Goal: Transaction & Acquisition: Book appointment/travel/reservation

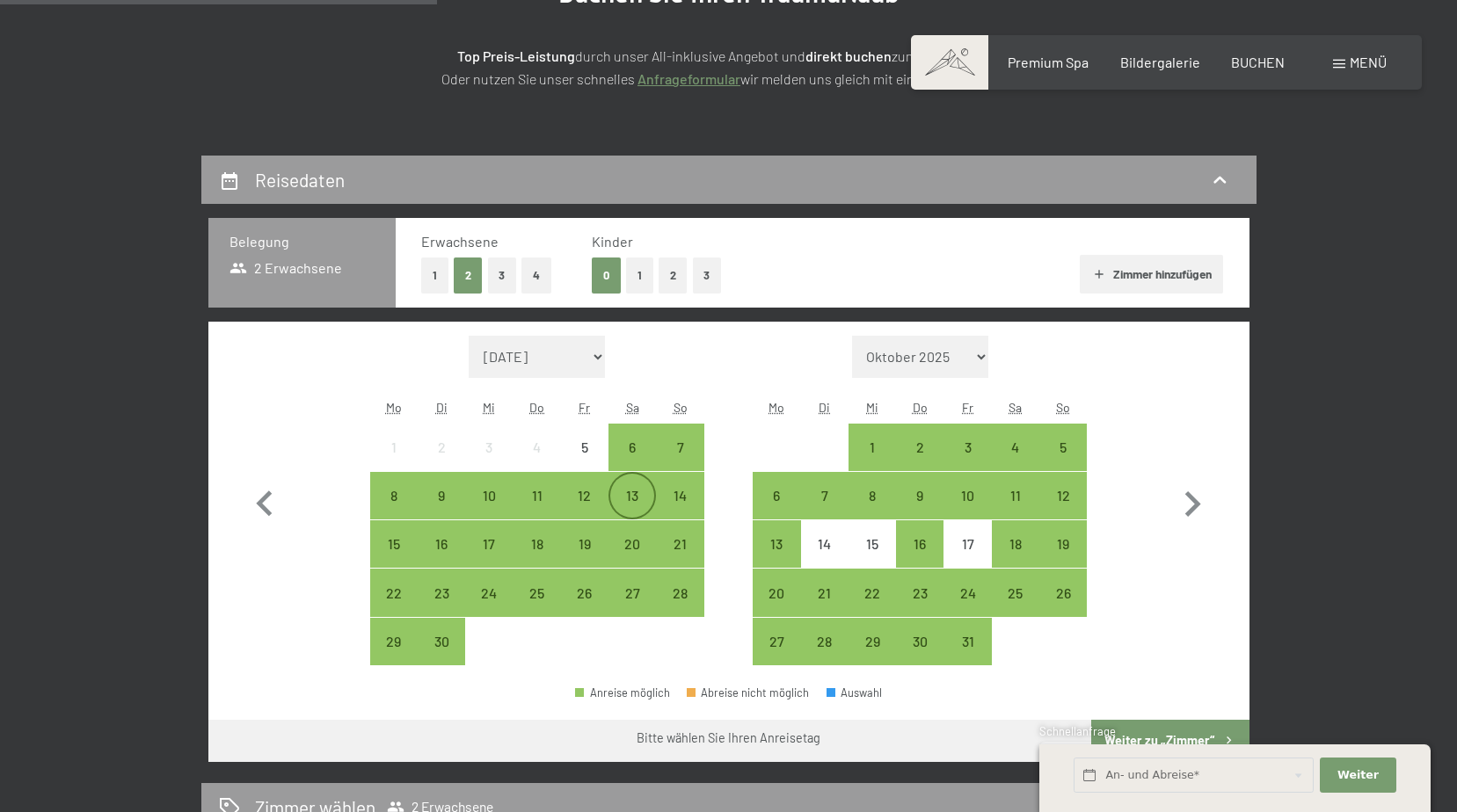
click at [625, 497] on div "13" at bounding box center [632, 510] width 44 height 44
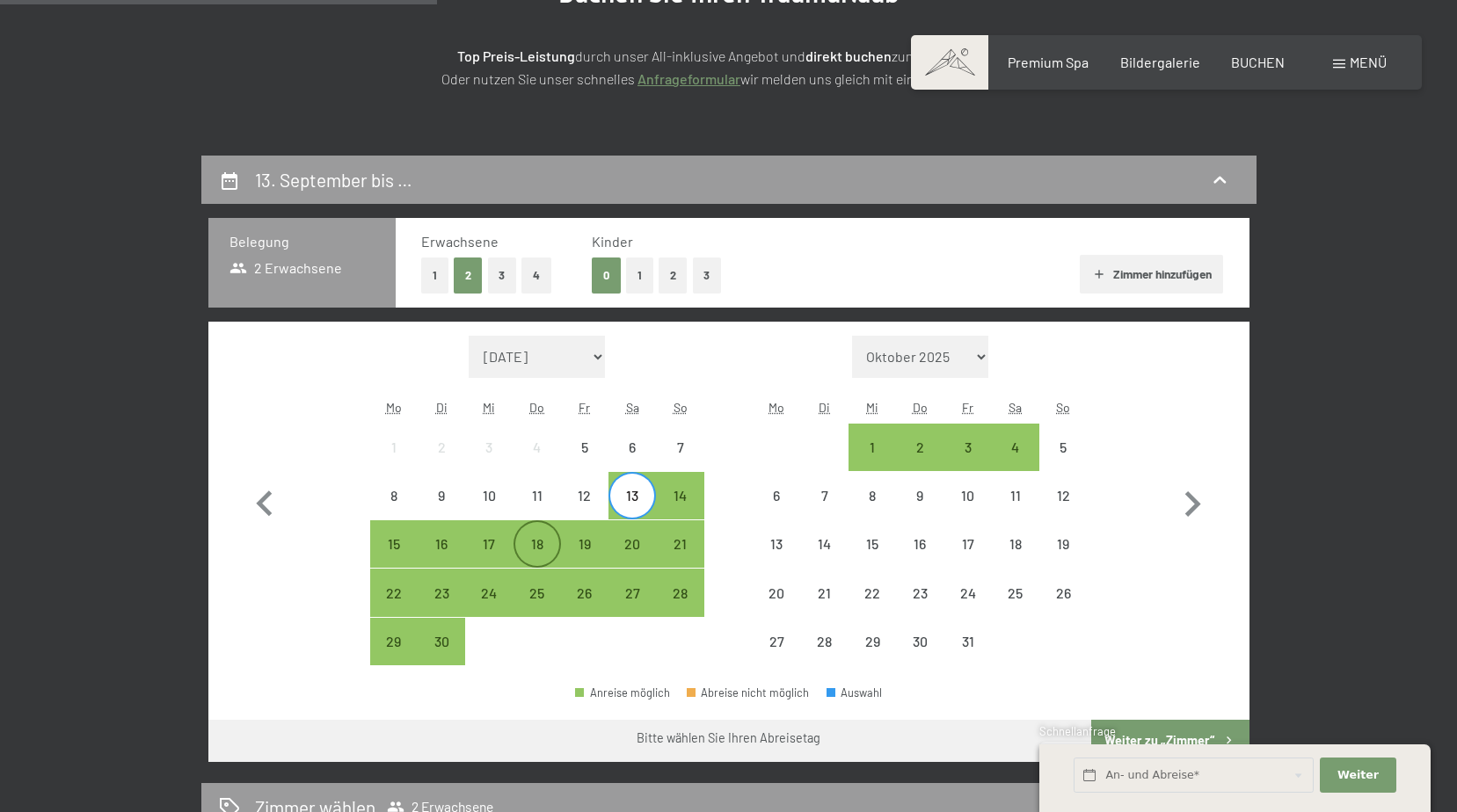
click at [522, 543] on div "18" at bounding box center [537, 559] width 44 height 44
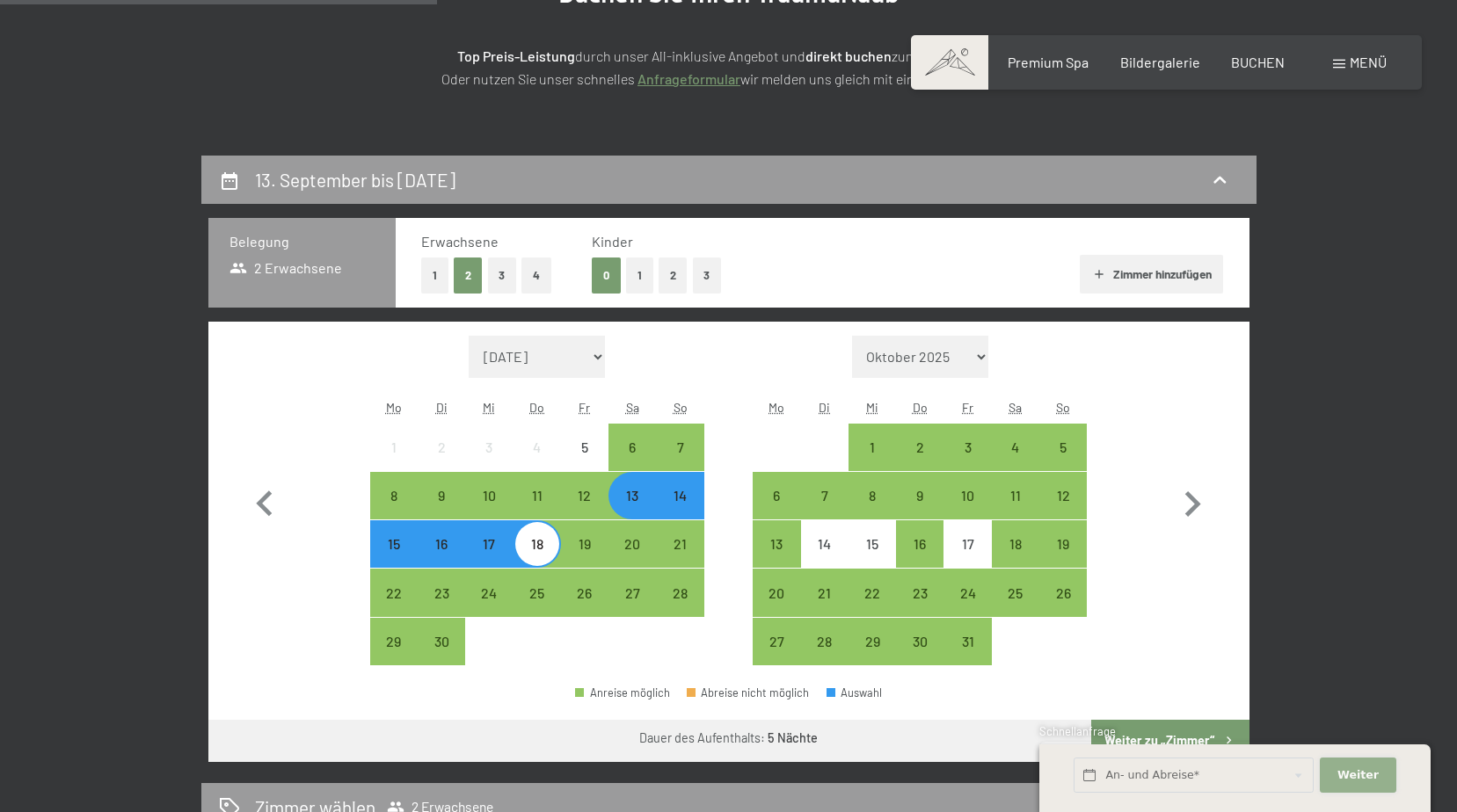
click at [1368, 773] on span "Weiter" at bounding box center [1357, 775] width 41 height 16
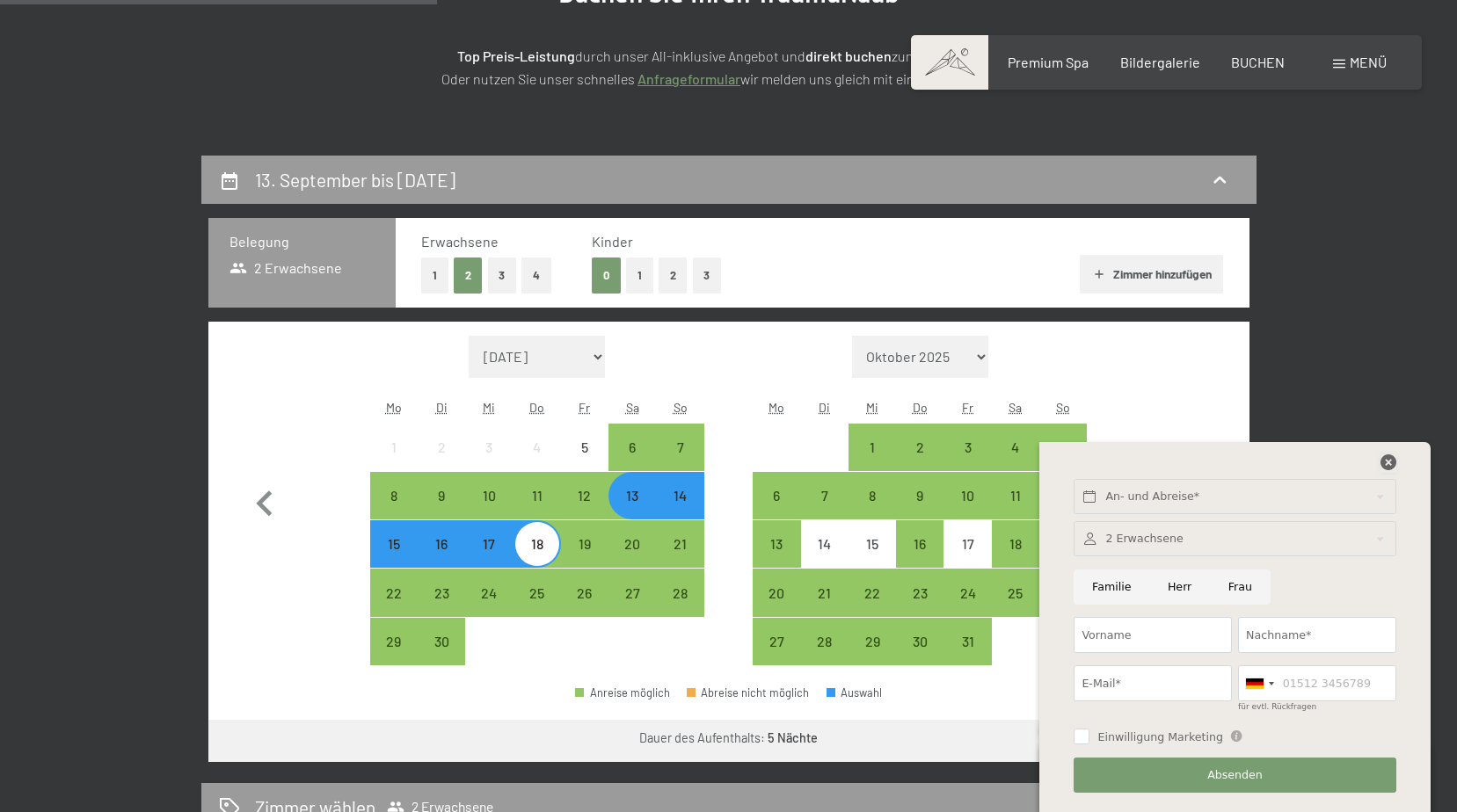
click at [1380, 464] on icon at bounding box center [1388, 462] width 16 height 16
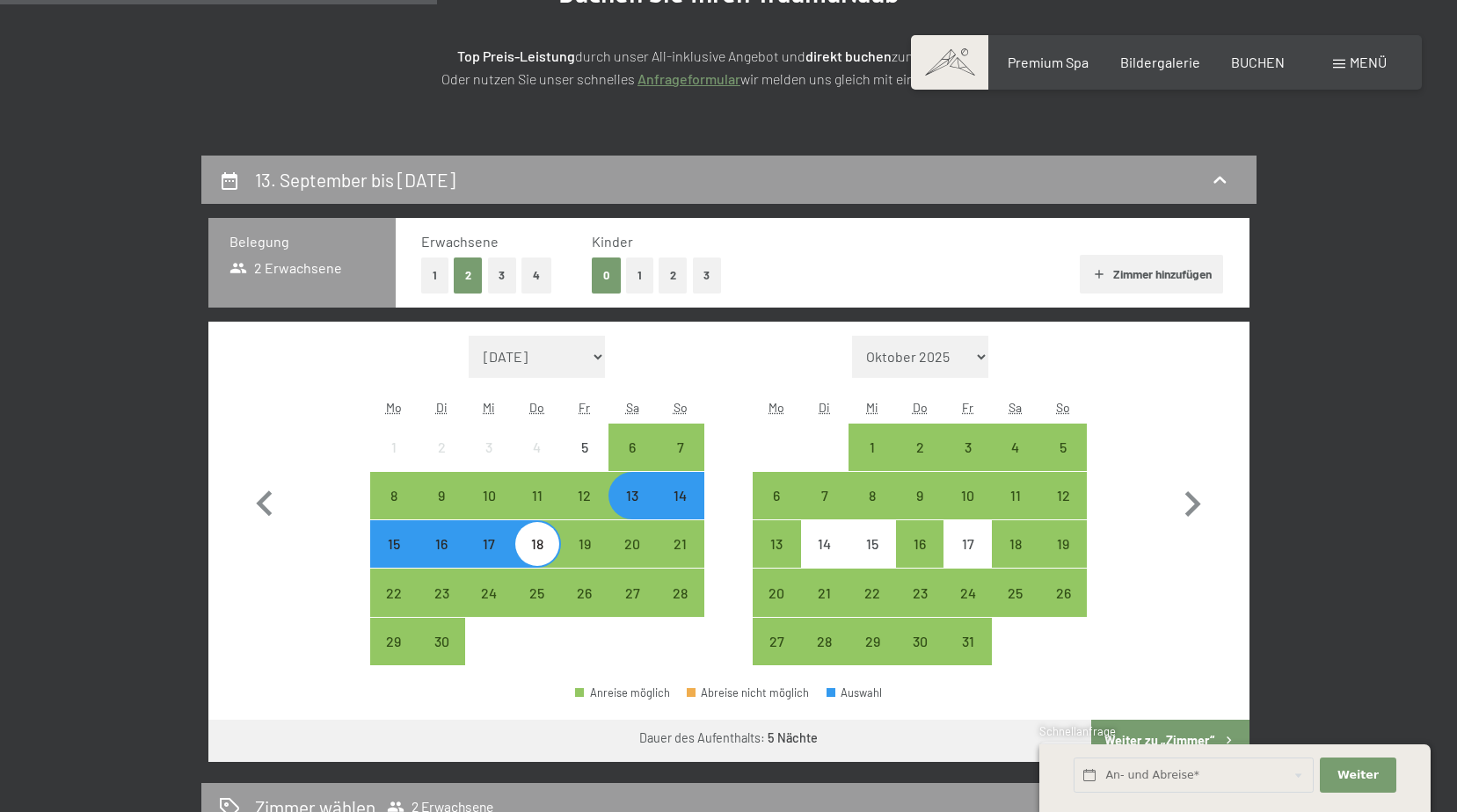
click at [644, 273] on button "1" at bounding box center [639, 275] width 27 height 36
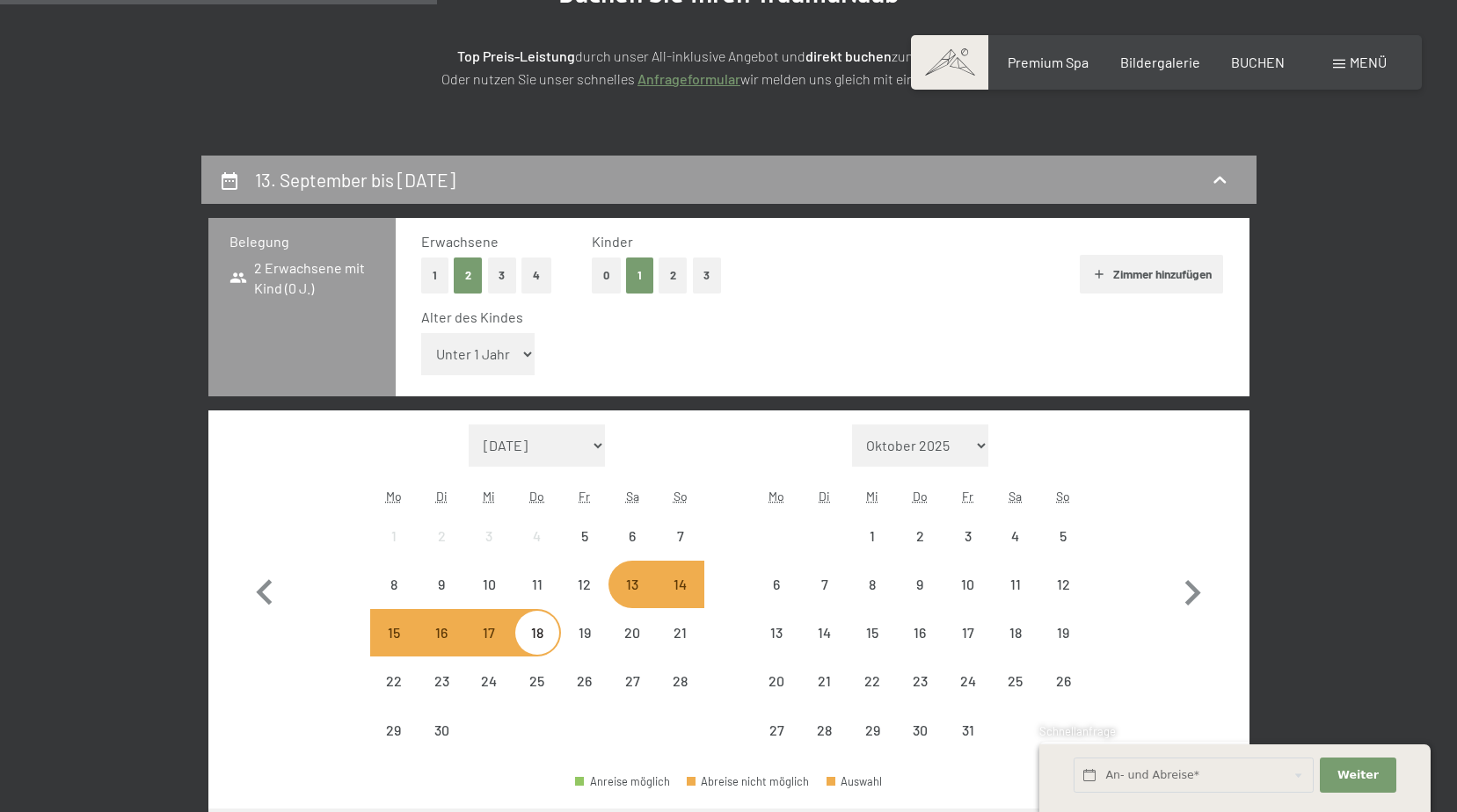
click at [505, 354] on select "Unter 1 Jahr 1 Jahr 2 Jahre 3 Jahre 4 Jahre 5 Jahre 6 Jahre 7 Jahre 8 Jahre 9 J…" at bounding box center [479, 354] width 115 height 42
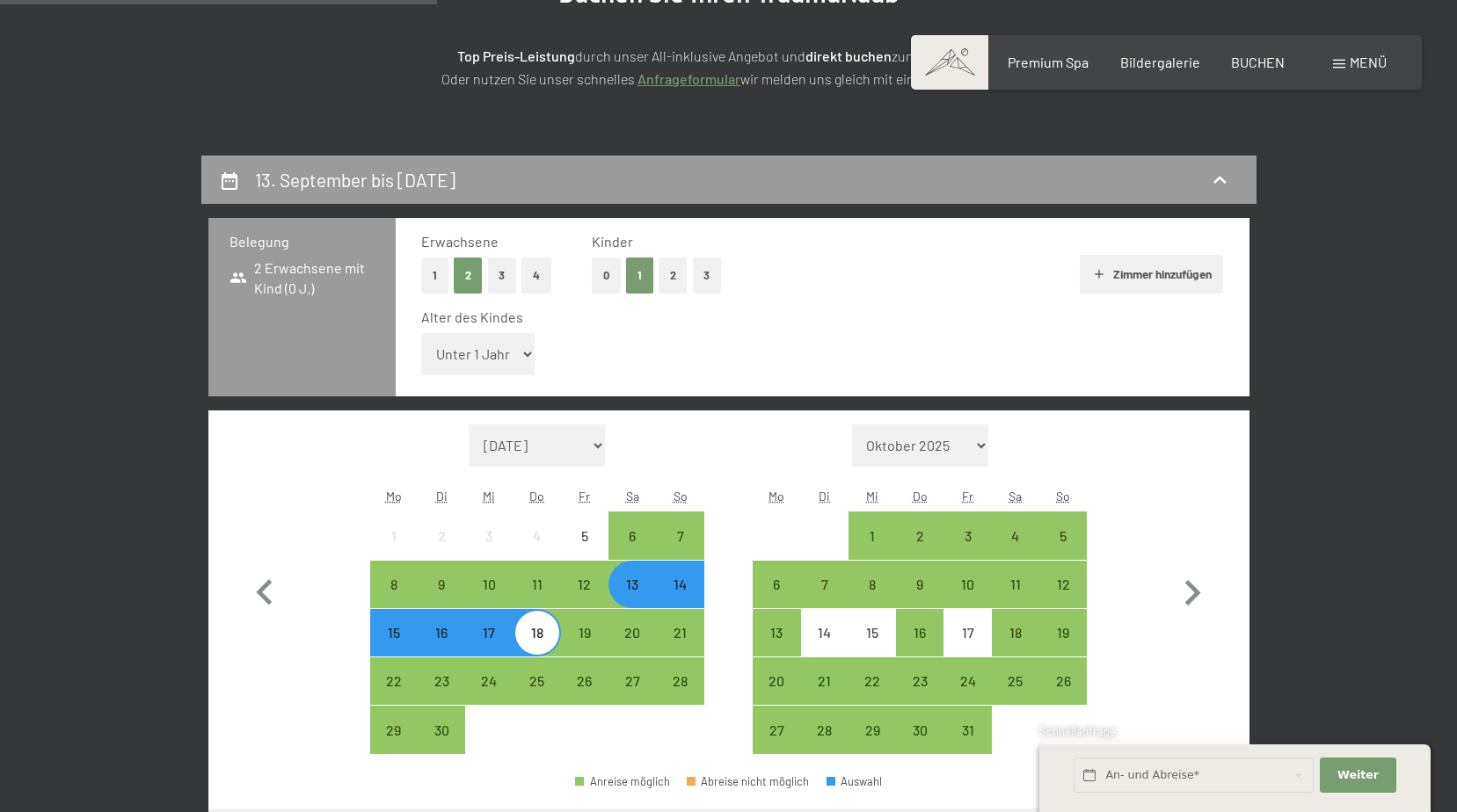
select select "5"
click at [422, 333] on select "Unter 1 Jahr 1 Jahr 2 Jahre 3 Jahre 4 Jahre 5 Jahre 6 Jahre 7 Jahre 8 Jahre 9 J…" at bounding box center [479, 354] width 115 height 42
click at [1218, 644] on div "Monat/Jahr September 2025 Oktober 2025 November 2025 Dezember 2025 Januar 2026 …" at bounding box center [728, 590] width 1041 height 359
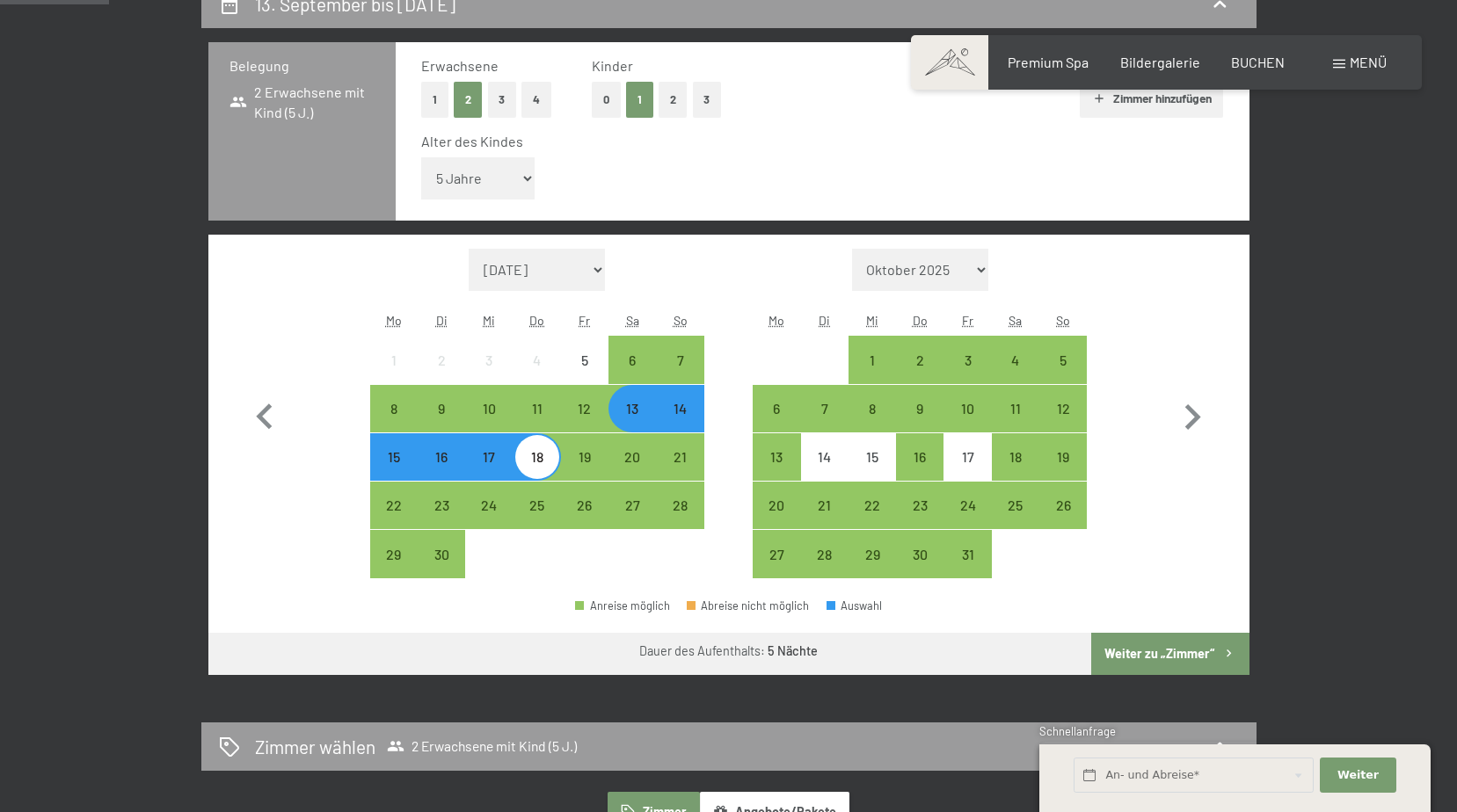
click at [1149, 645] on button "Weiter zu „Zimmer“" at bounding box center [1169, 654] width 157 height 42
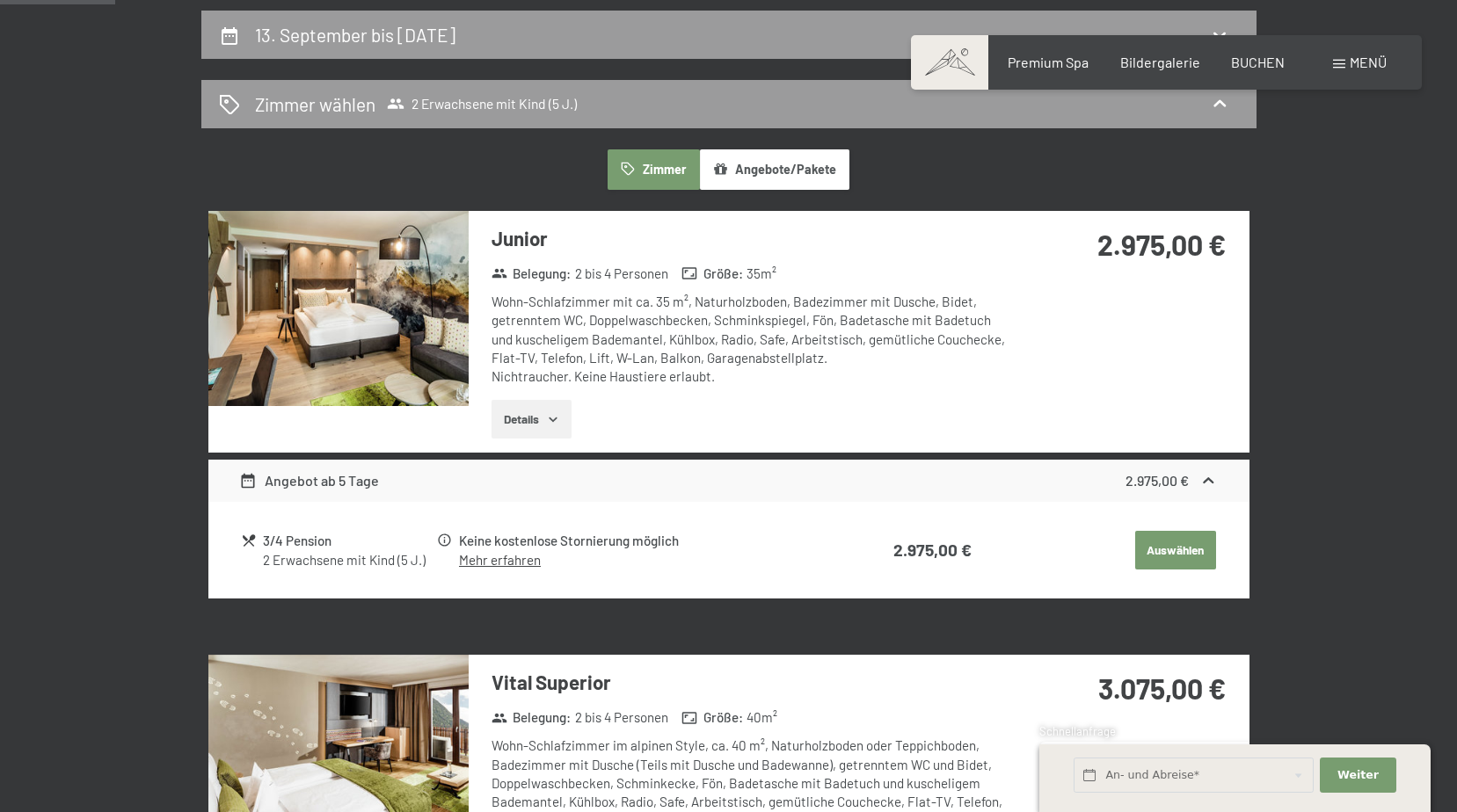
scroll to position [420, 0]
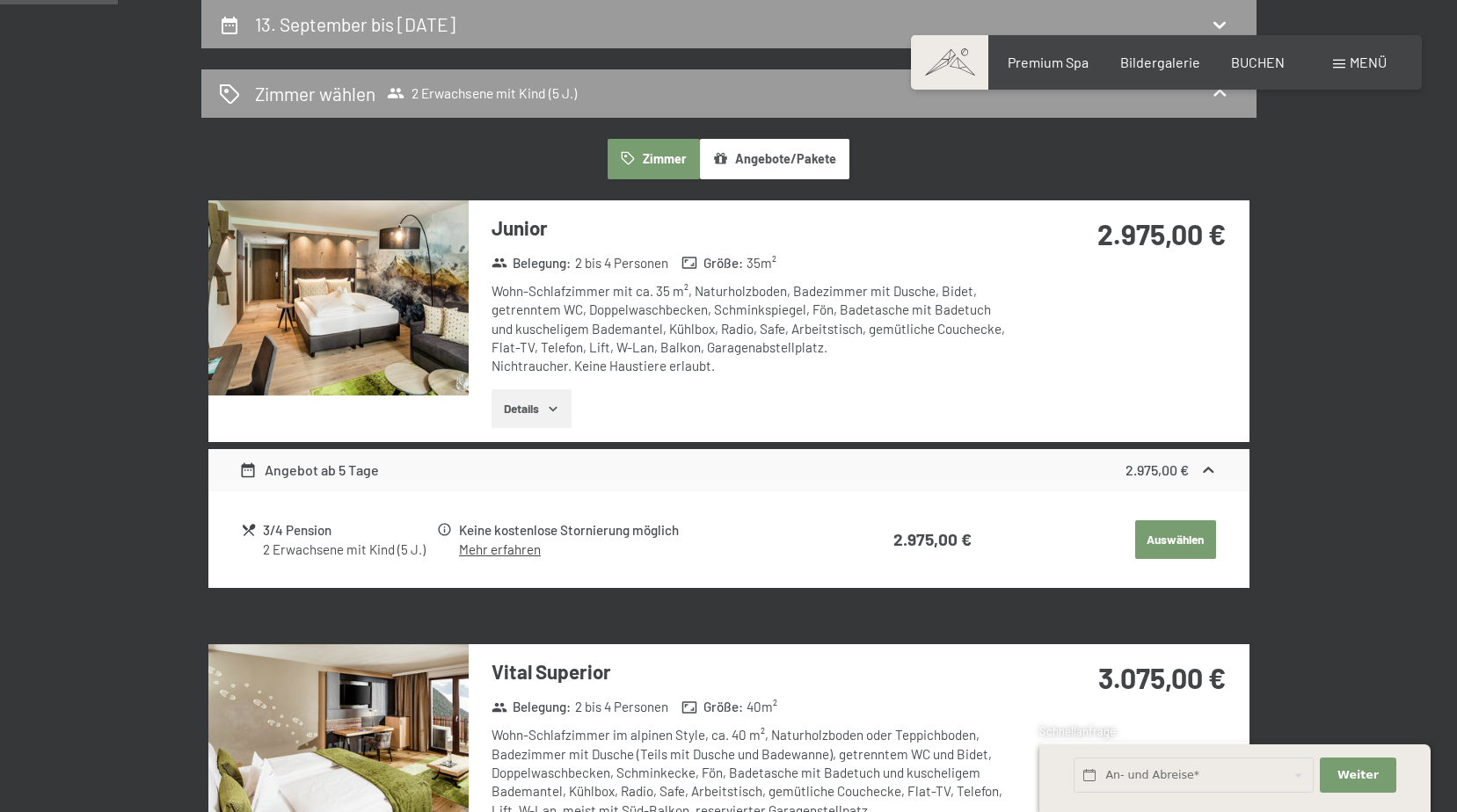
click at [781, 162] on button "Angebote/Pakete" at bounding box center [774, 160] width 149 height 41
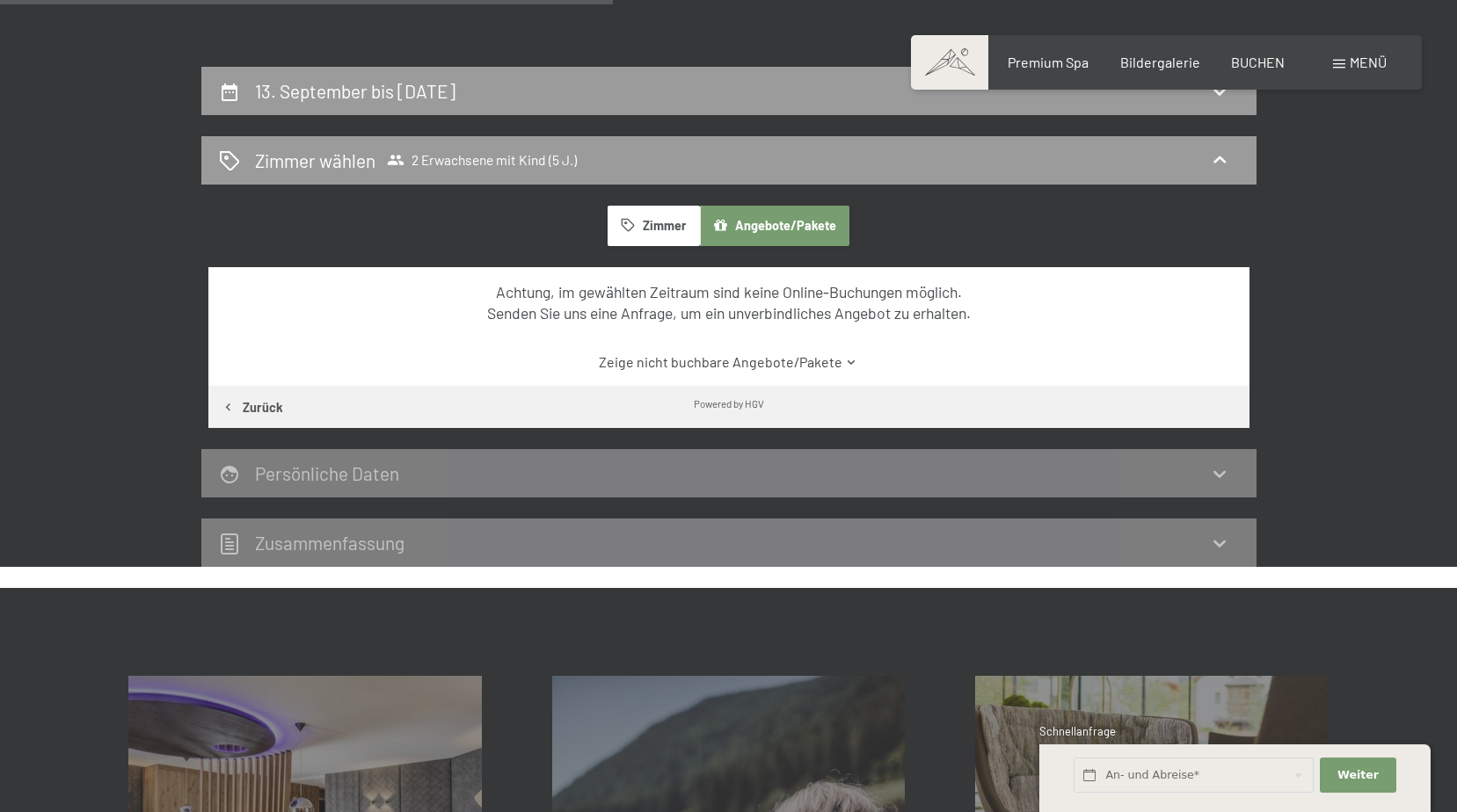
scroll to position [332, 0]
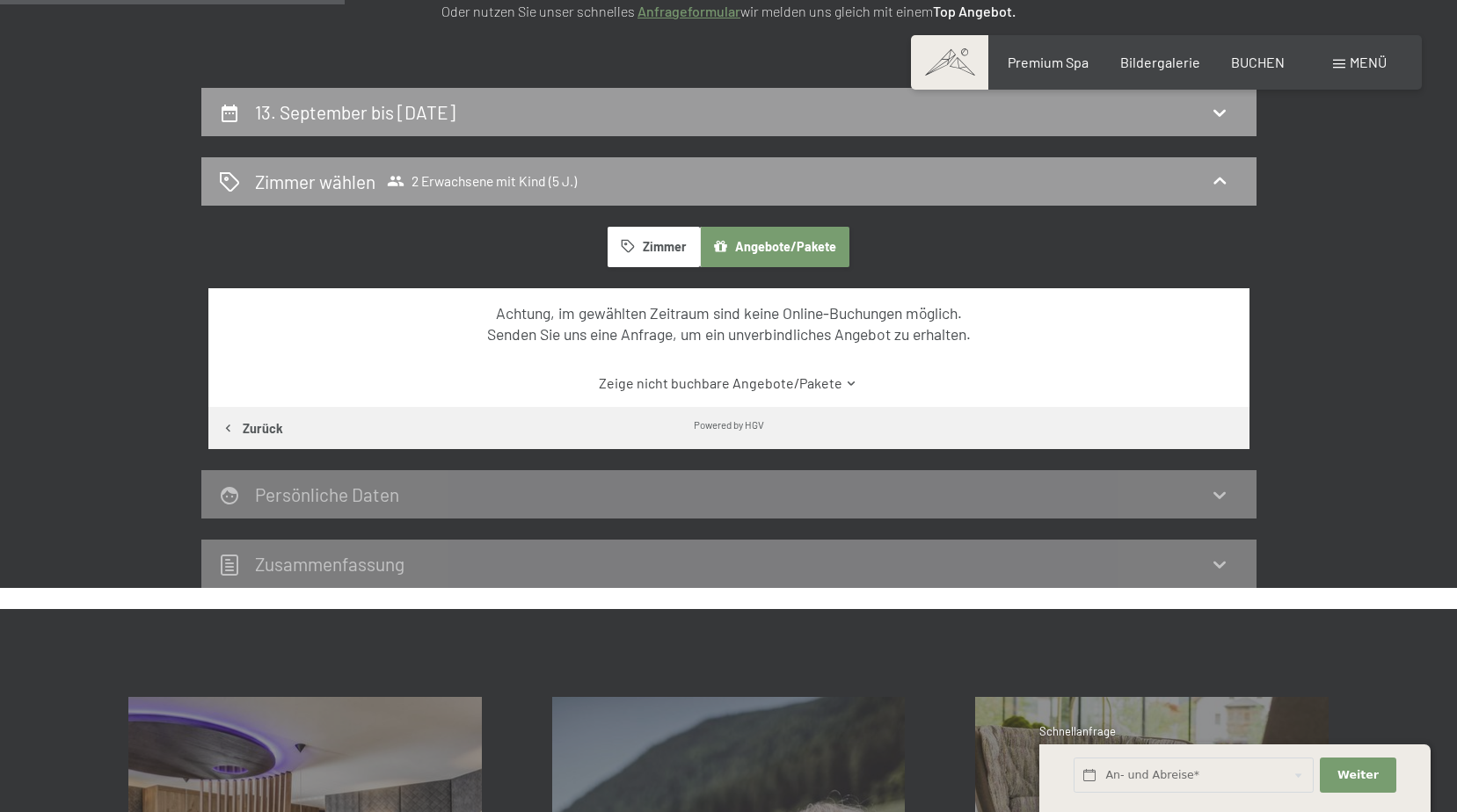
click at [663, 241] on button "Zimmer" at bounding box center [654, 247] width 92 height 41
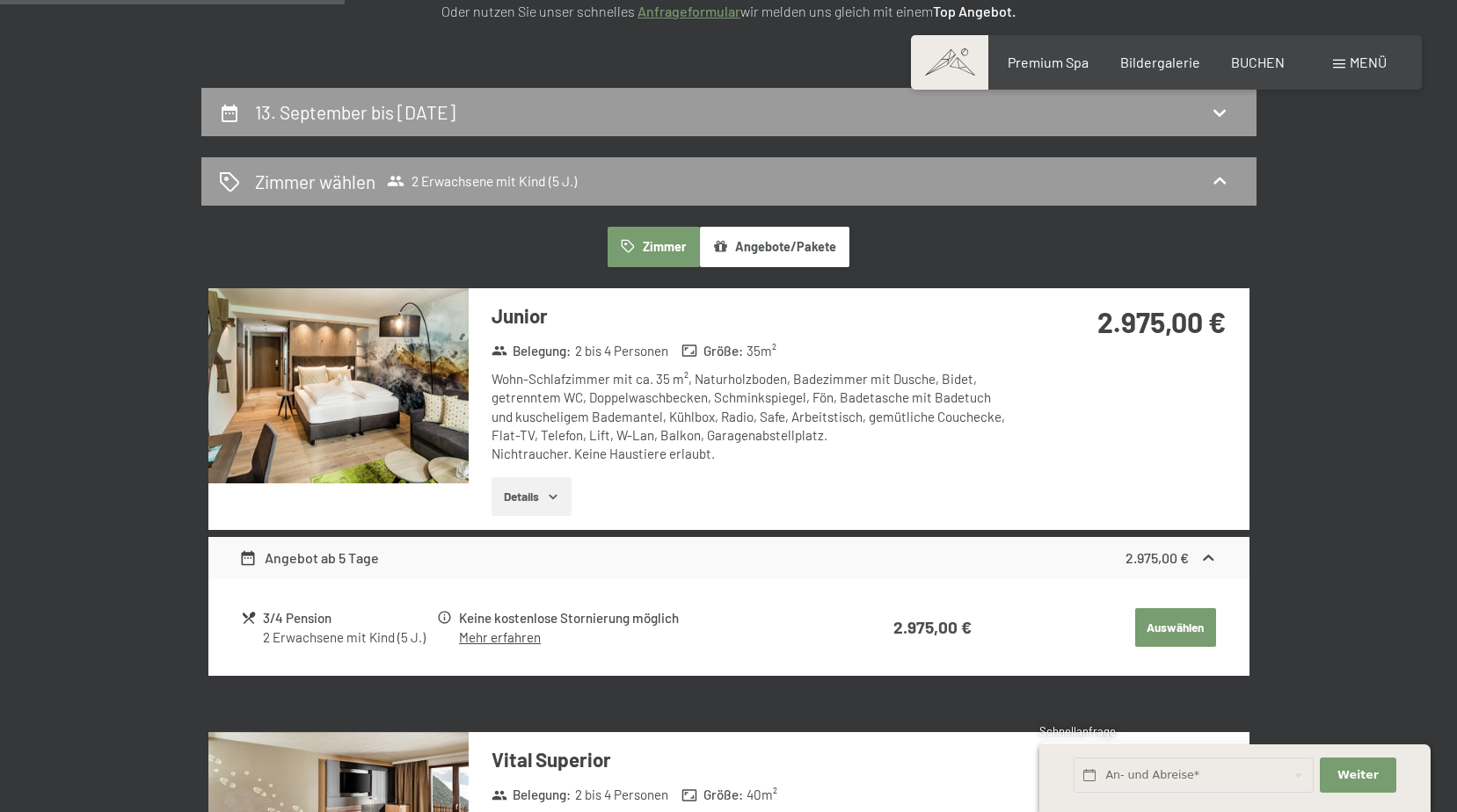
click at [1169, 625] on button "Auswählen" at bounding box center [1176, 628] width 81 height 39
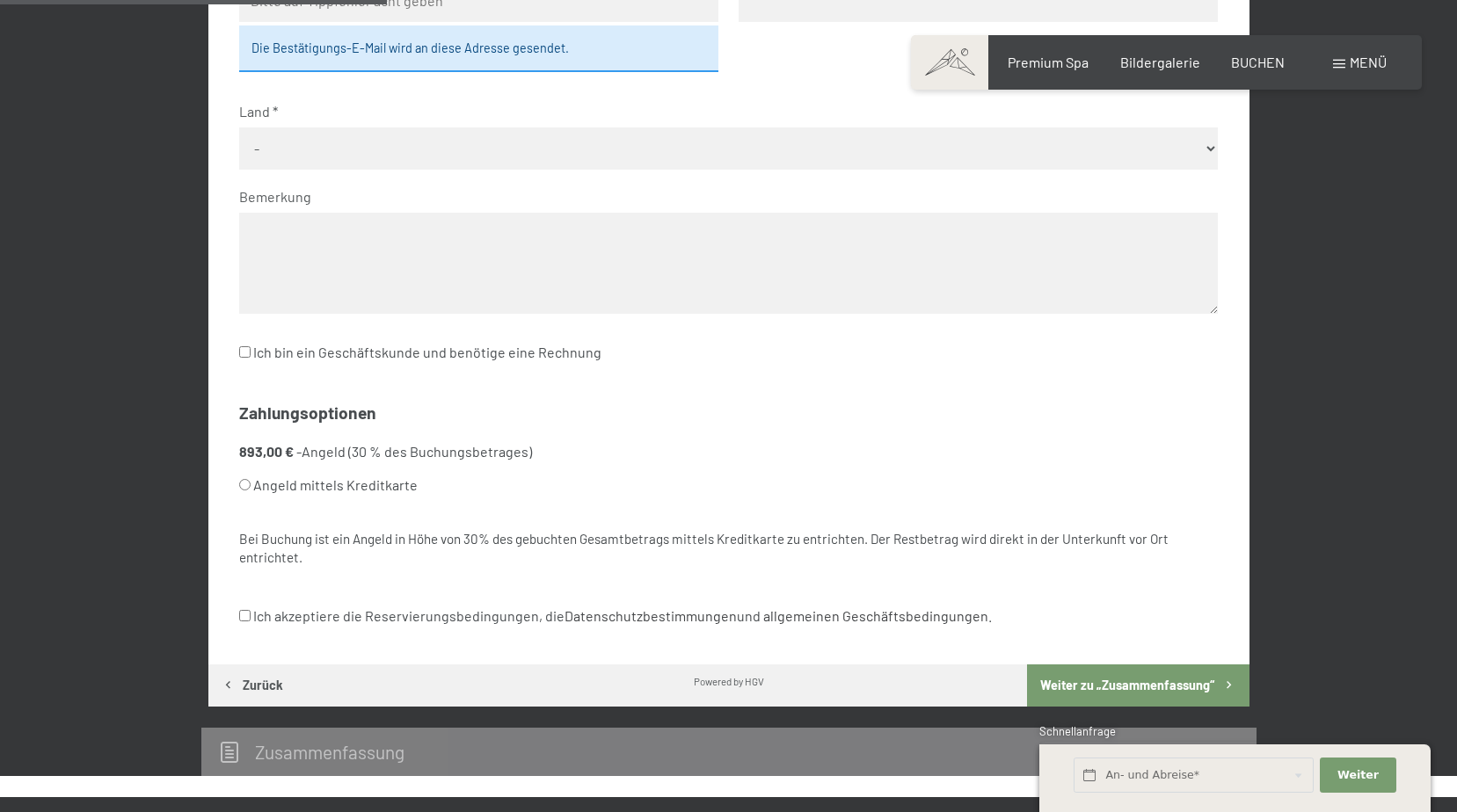
scroll to position [507, 0]
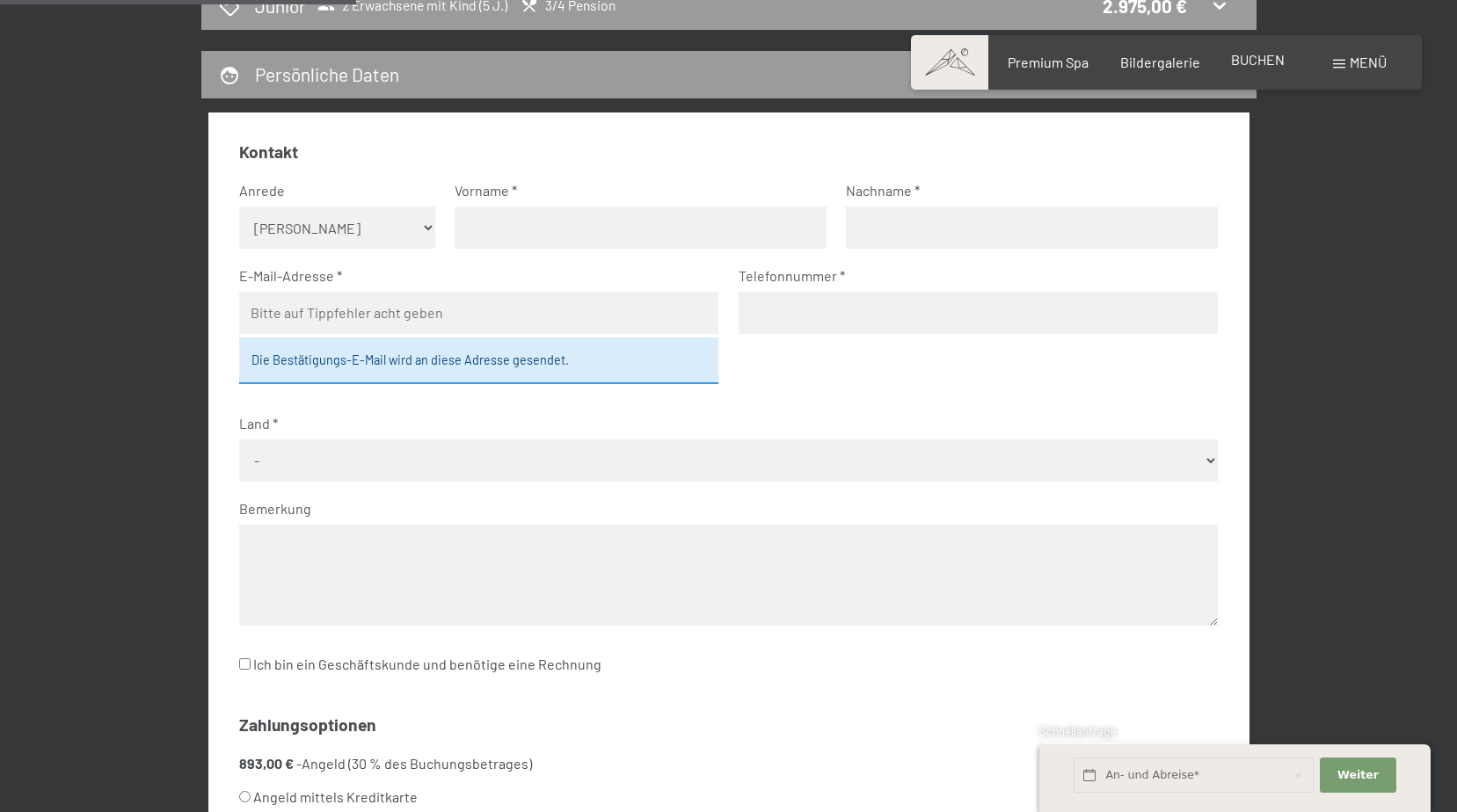
click at [1272, 57] on span "BUCHEN" at bounding box center [1258, 59] width 54 height 17
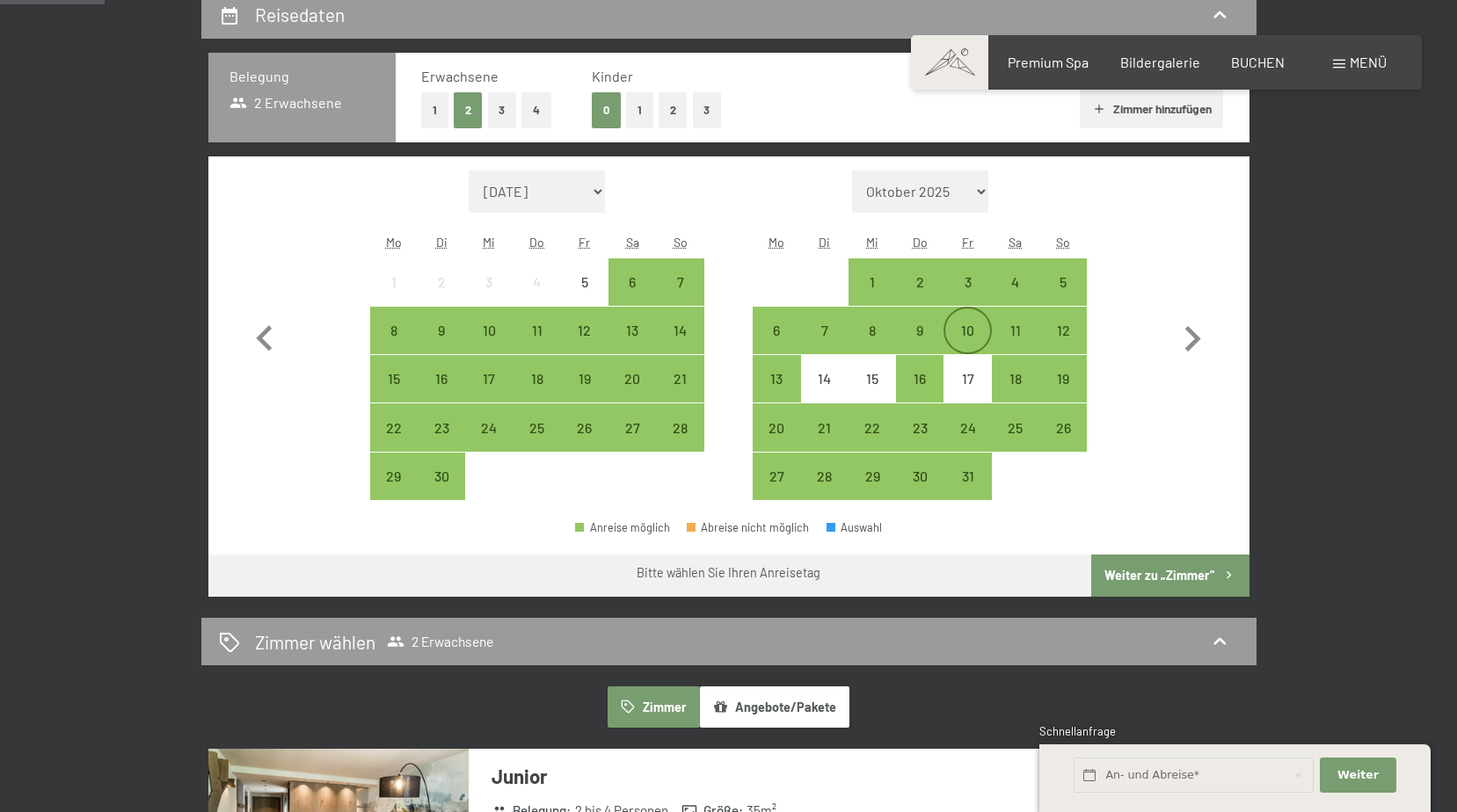
scroll to position [439, 0]
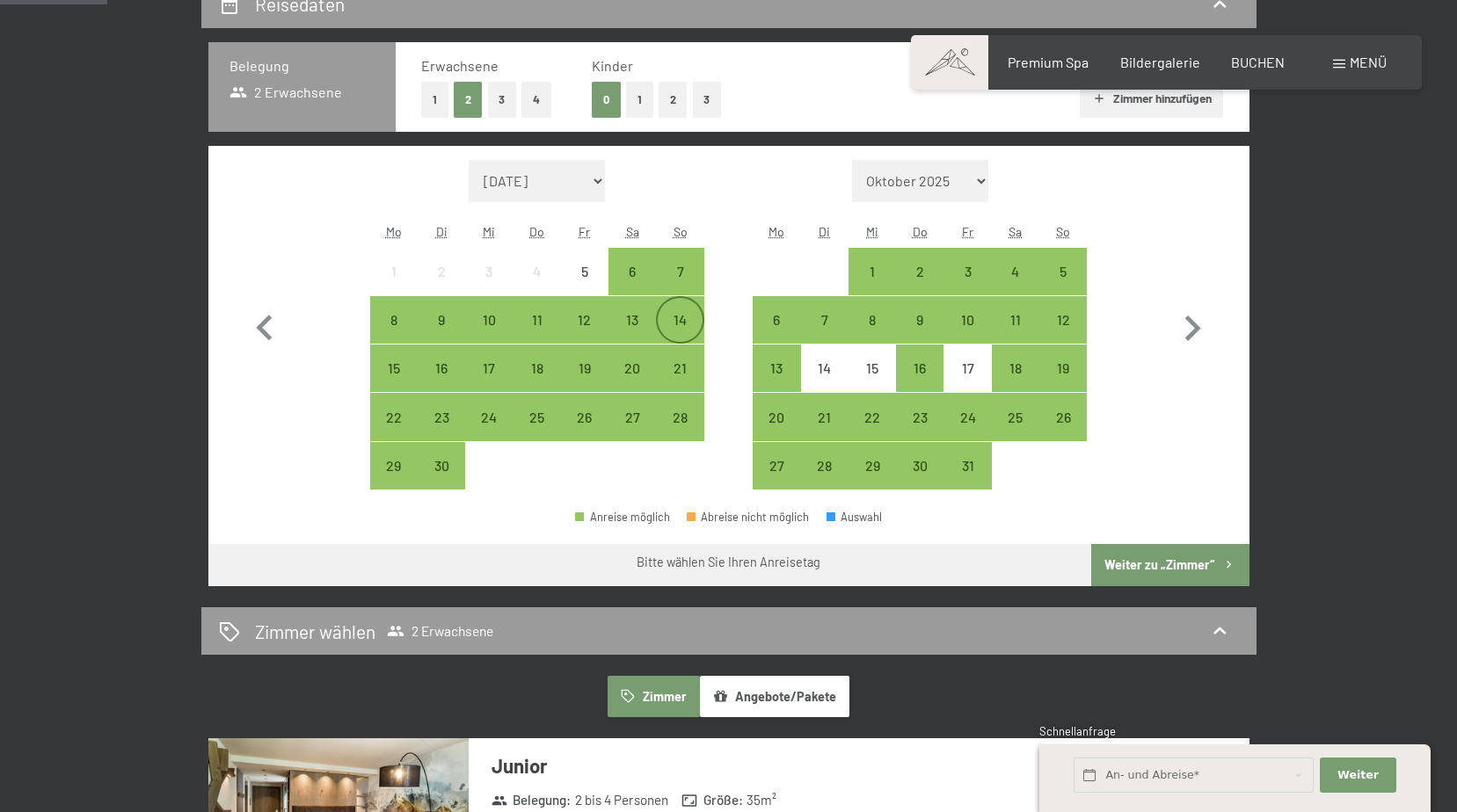
click at [680, 328] on div "14" at bounding box center [680, 335] width 44 height 44
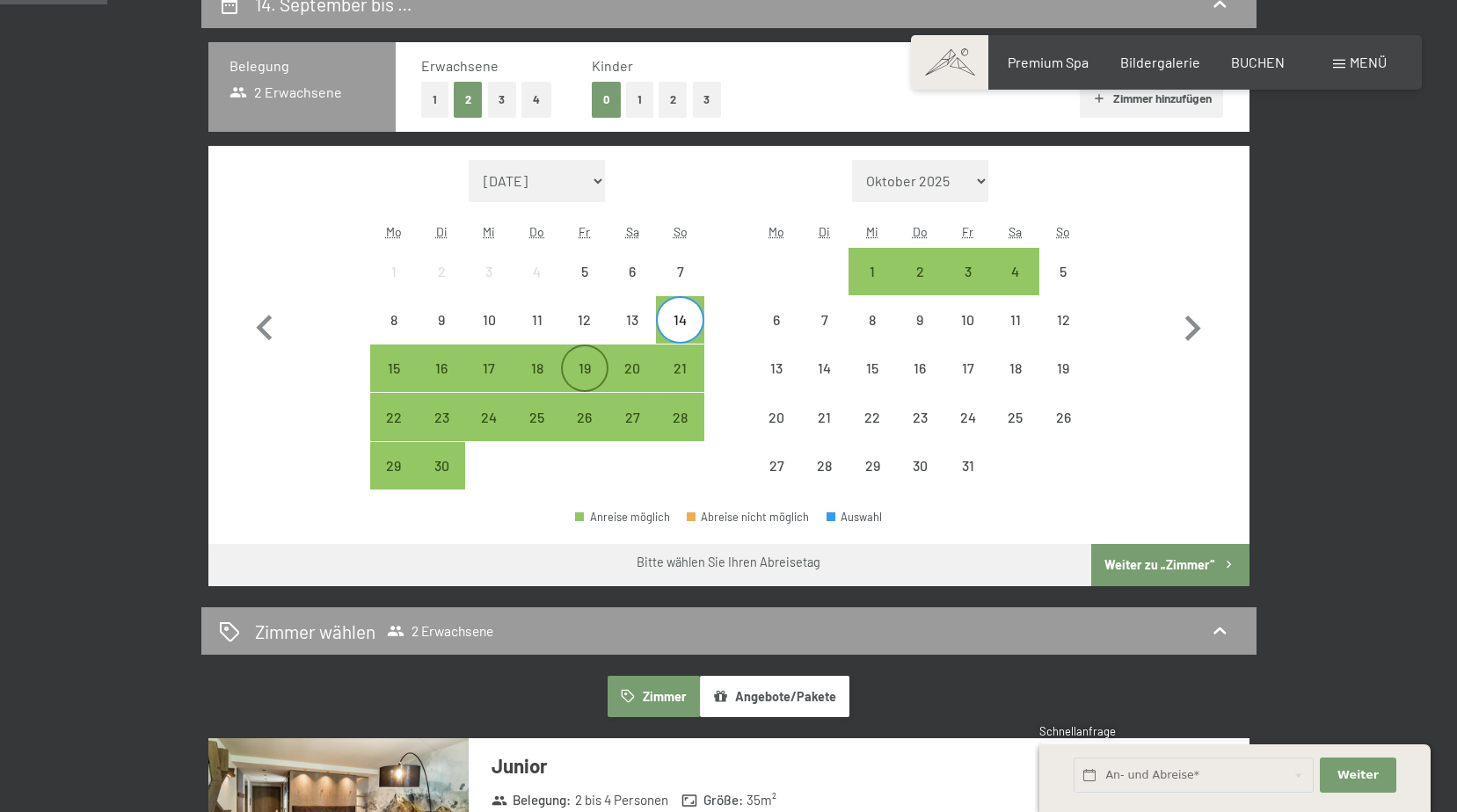
click at [598, 368] on div "19" at bounding box center [585, 384] width 44 height 44
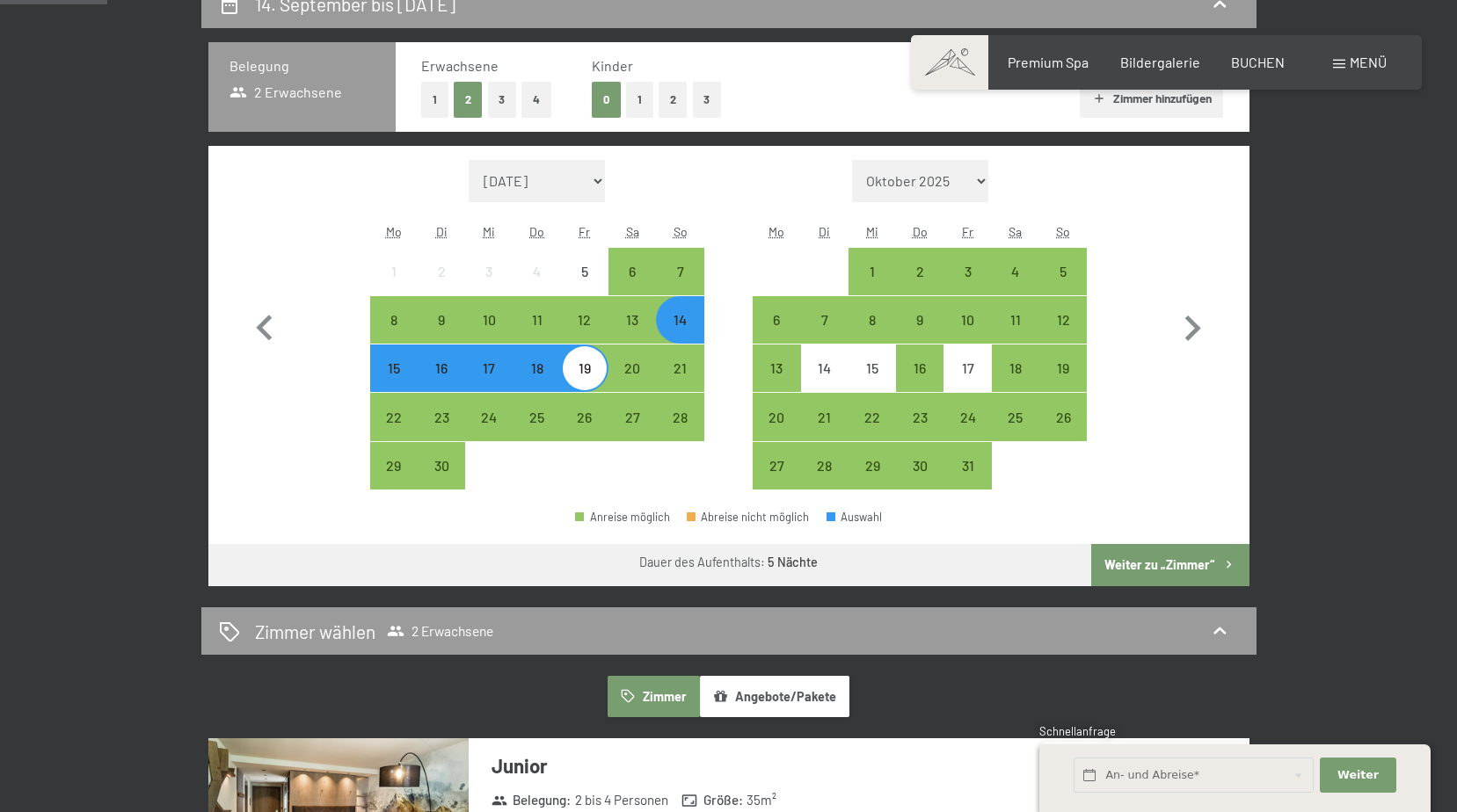
click at [1167, 557] on button "Weiter zu „Zimmer“" at bounding box center [1169, 565] width 157 height 42
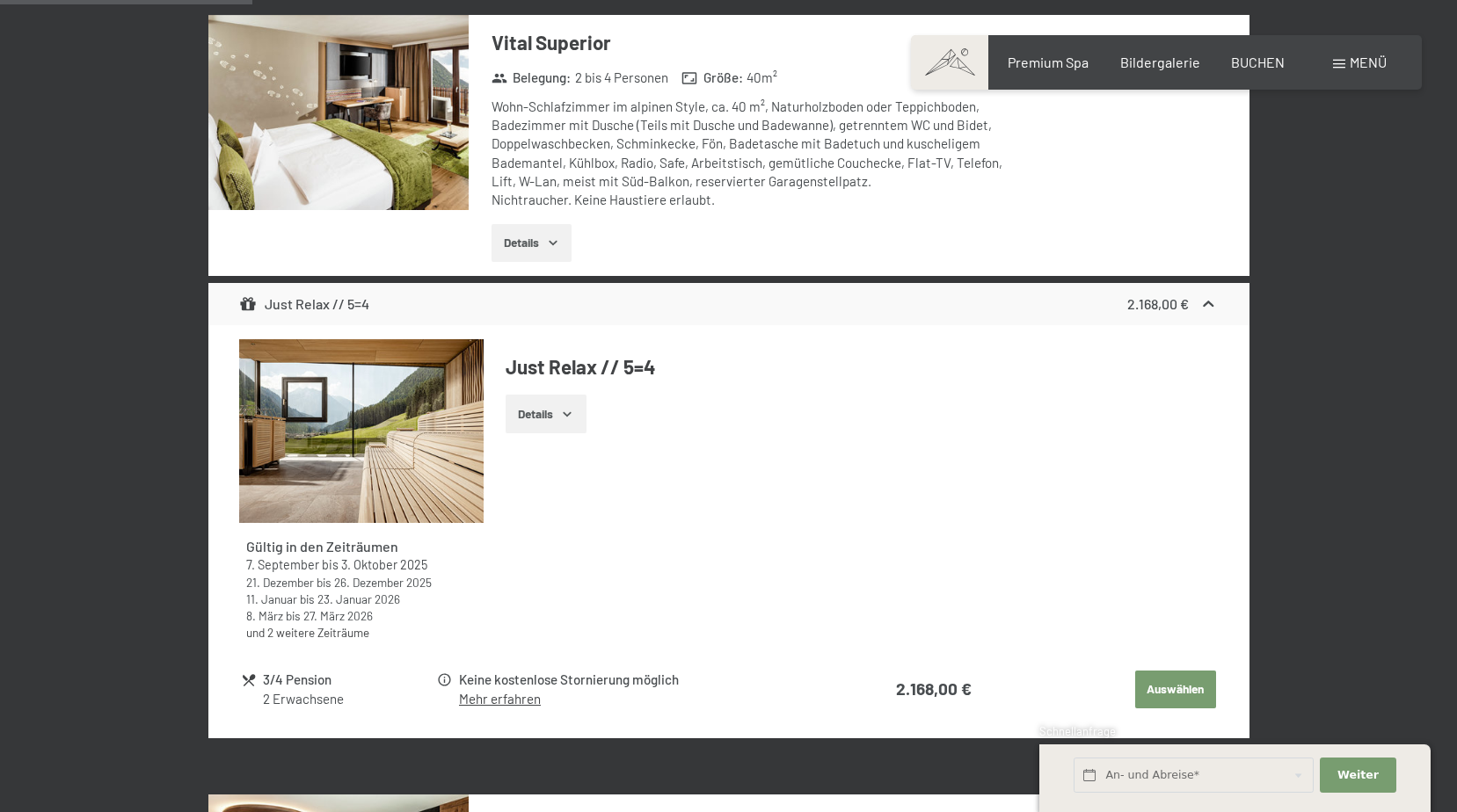
scroll to position [1386, 0]
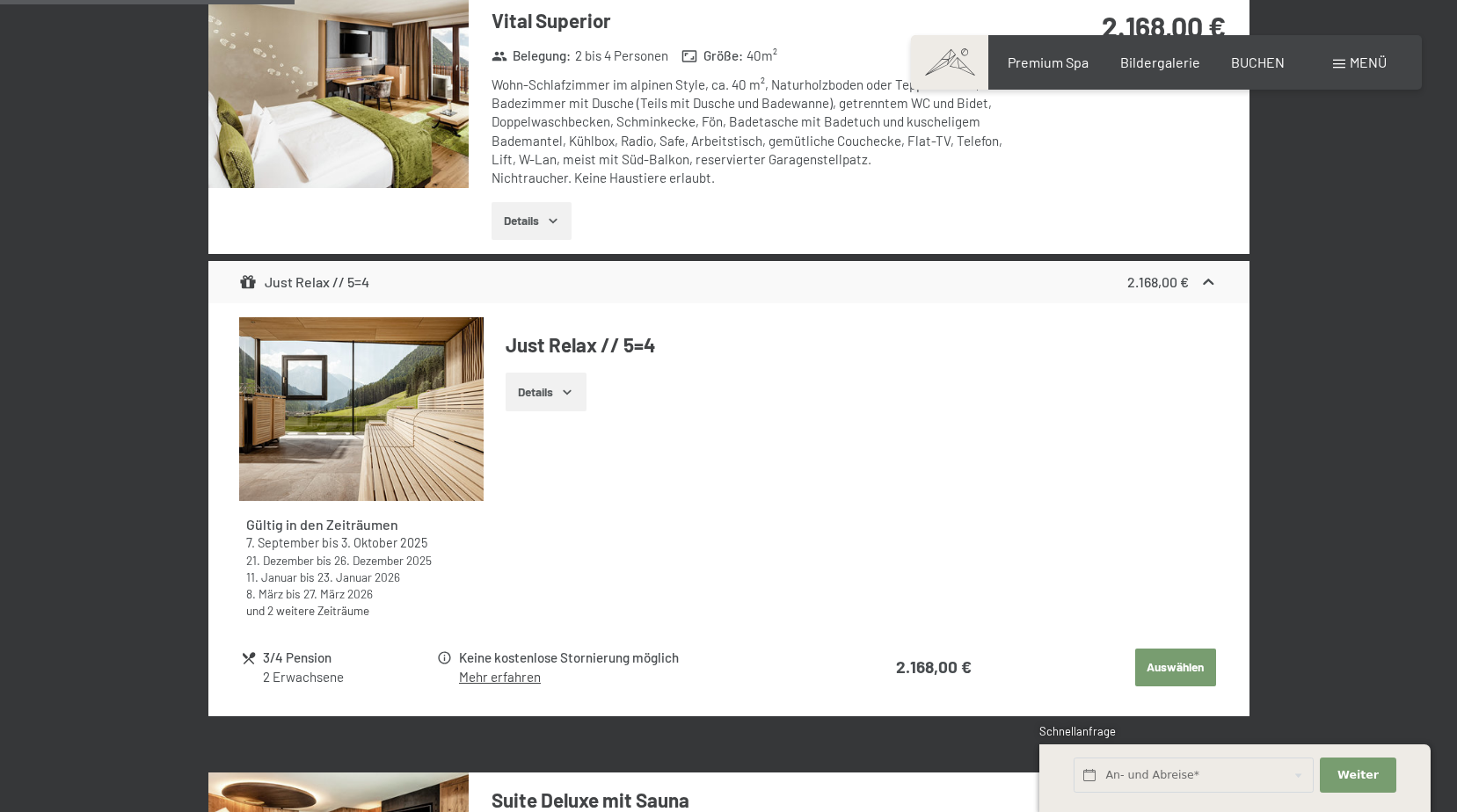
click at [1177, 663] on button "Auswählen" at bounding box center [1176, 668] width 81 height 39
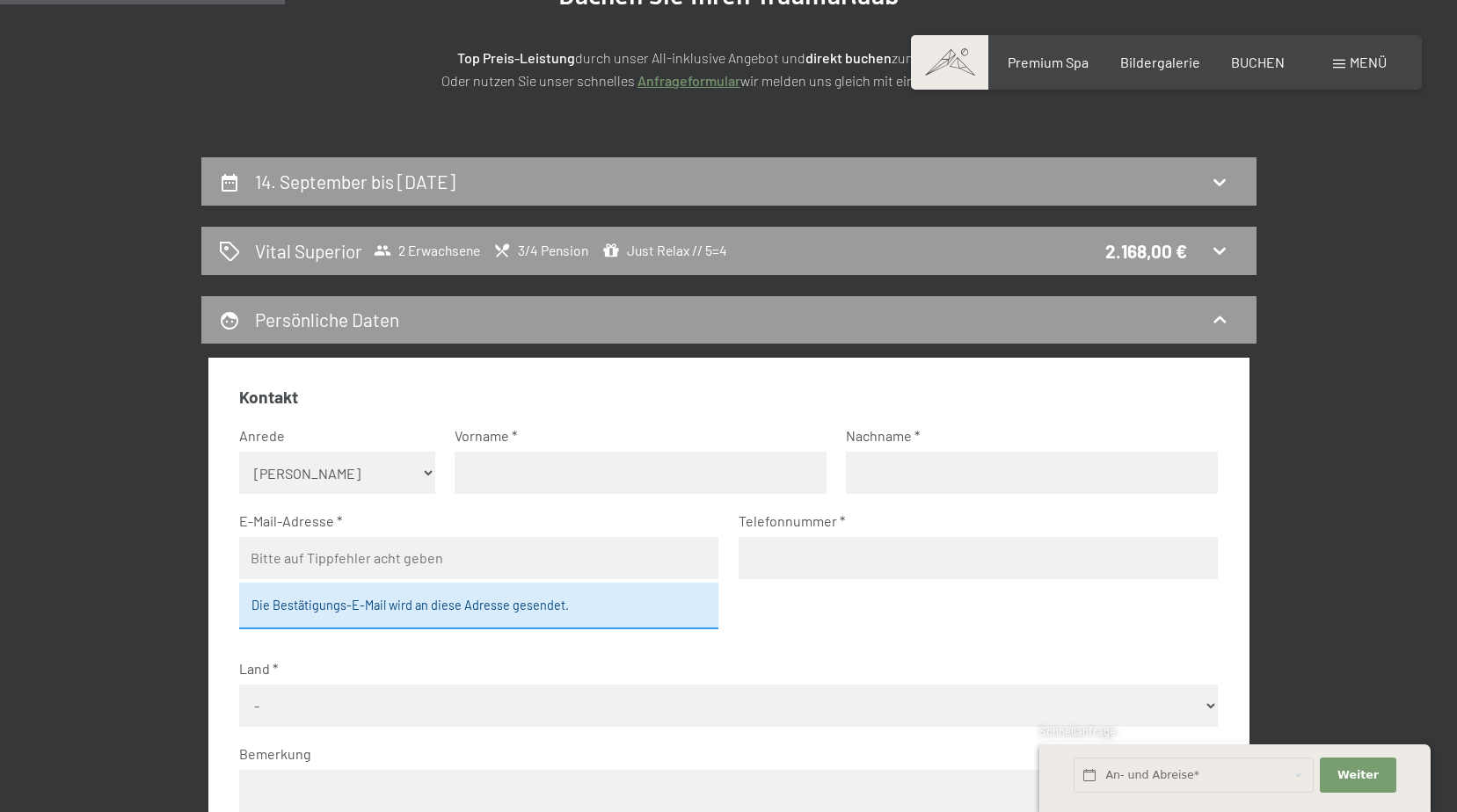
scroll to position [0, 0]
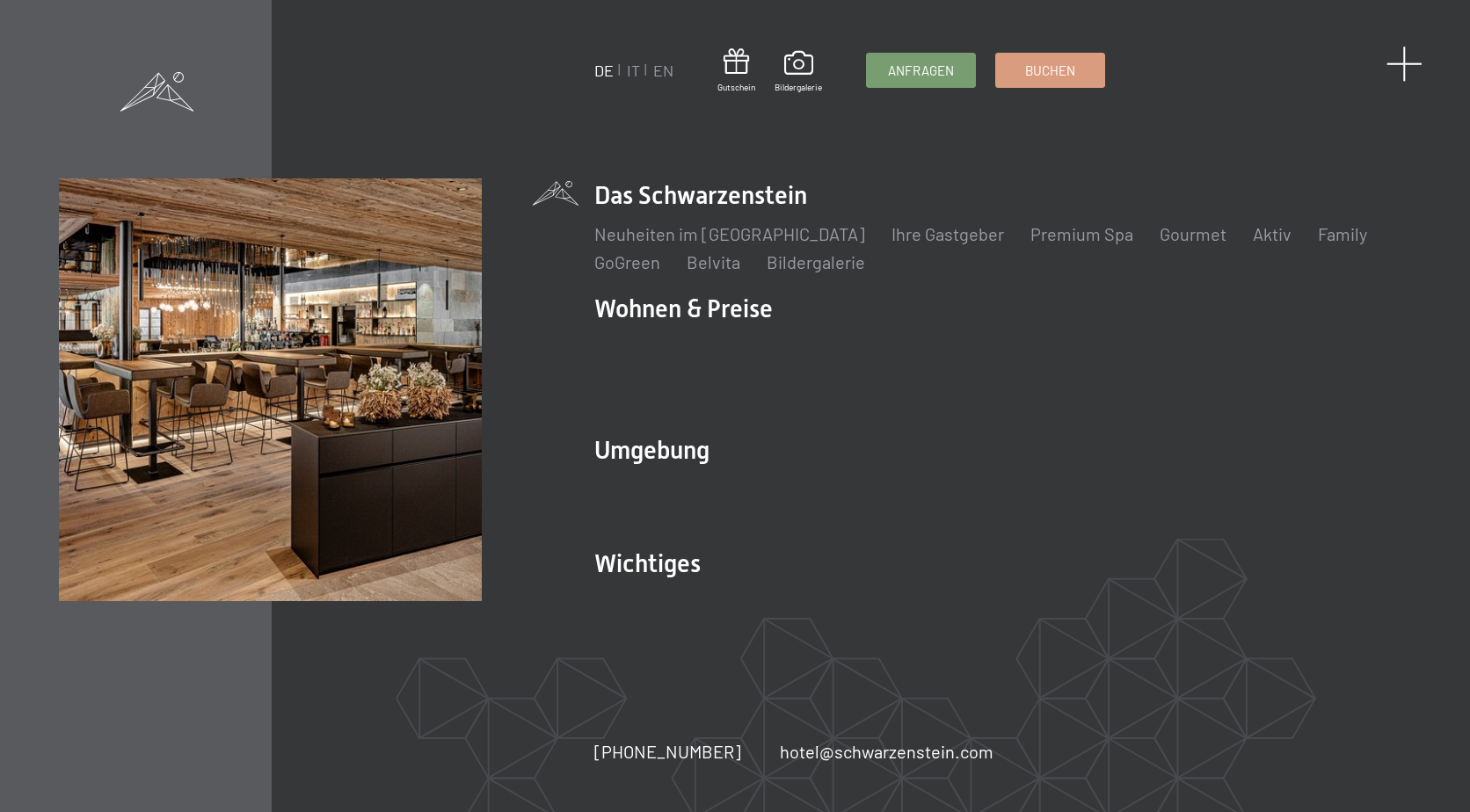
click at [1404, 62] on span at bounding box center [1404, 63] width 36 height 36
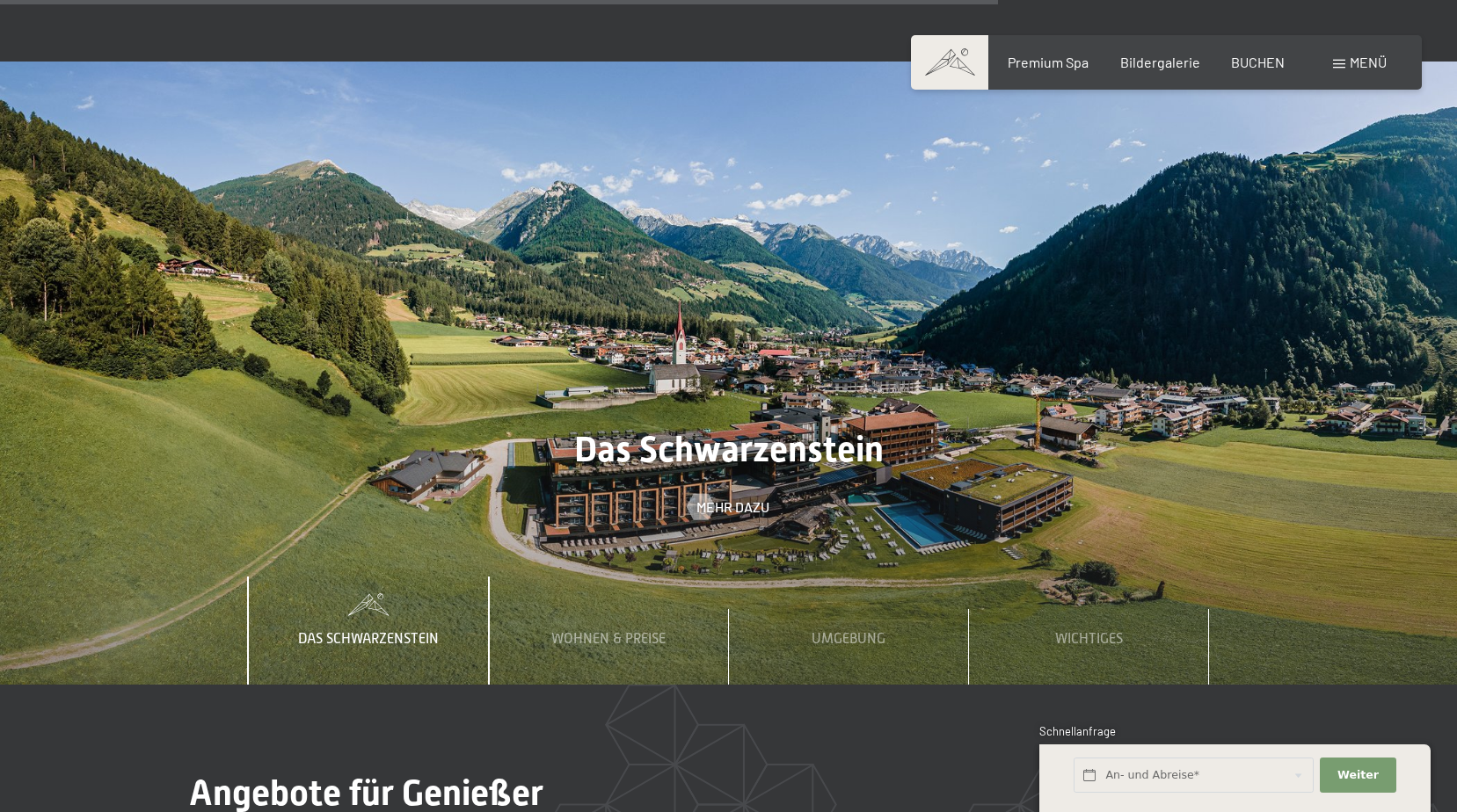
scroll to position [5889, 0]
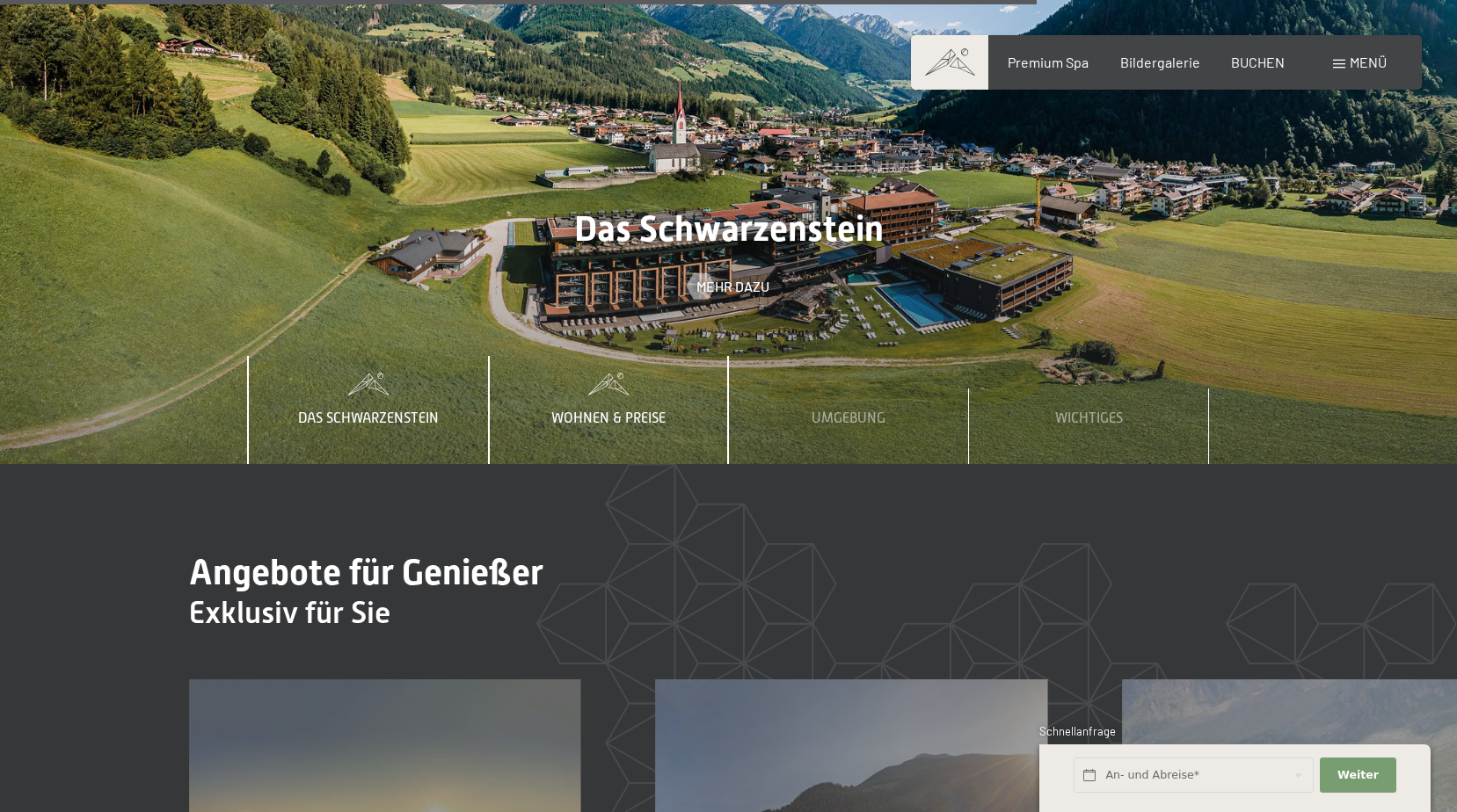
click at [647, 411] on span "Wohnen & Preise" at bounding box center [609, 419] width 115 height 16
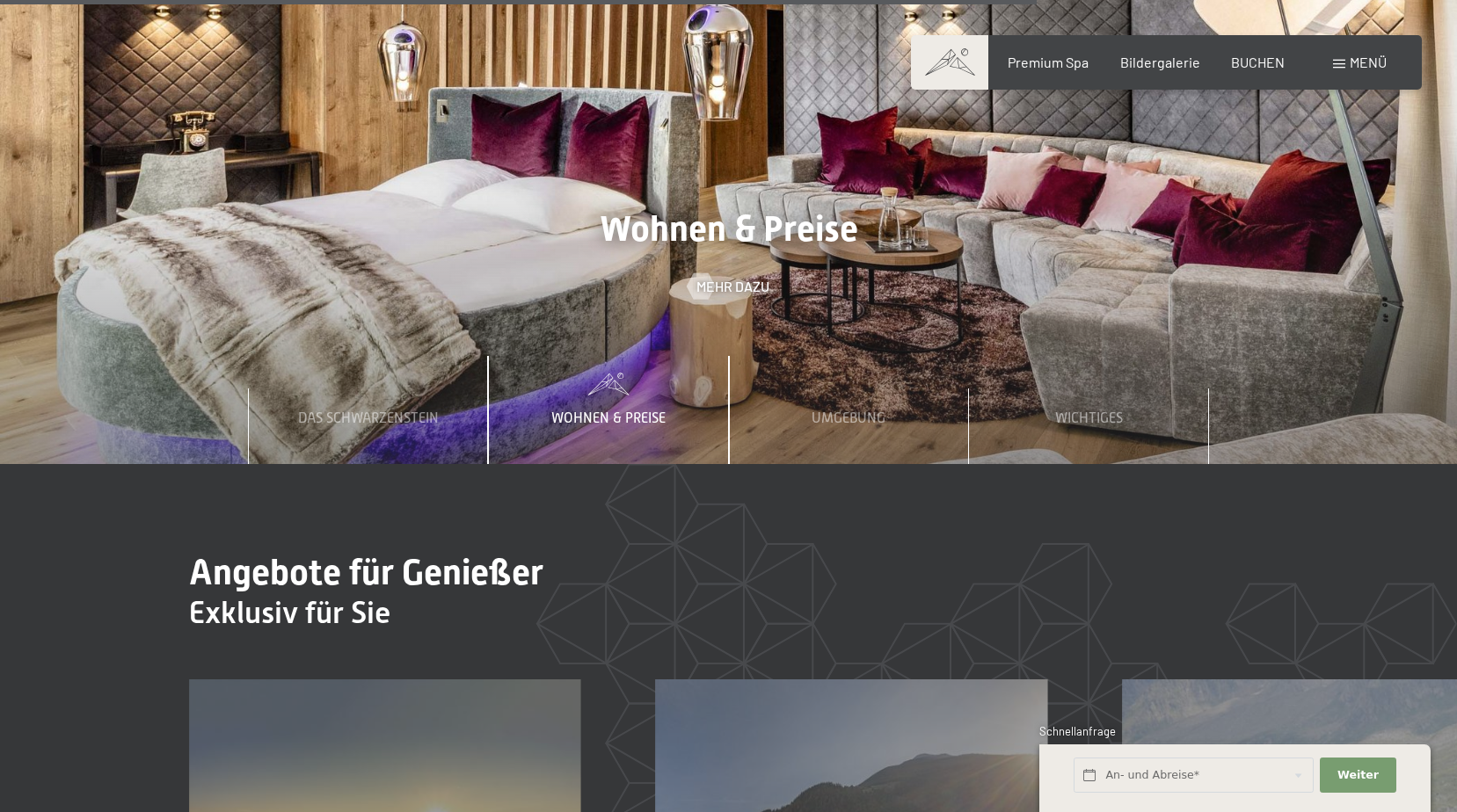
click at [634, 411] on span "Wohnen & Preise" at bounding box center [609, 419] width 115 height 16
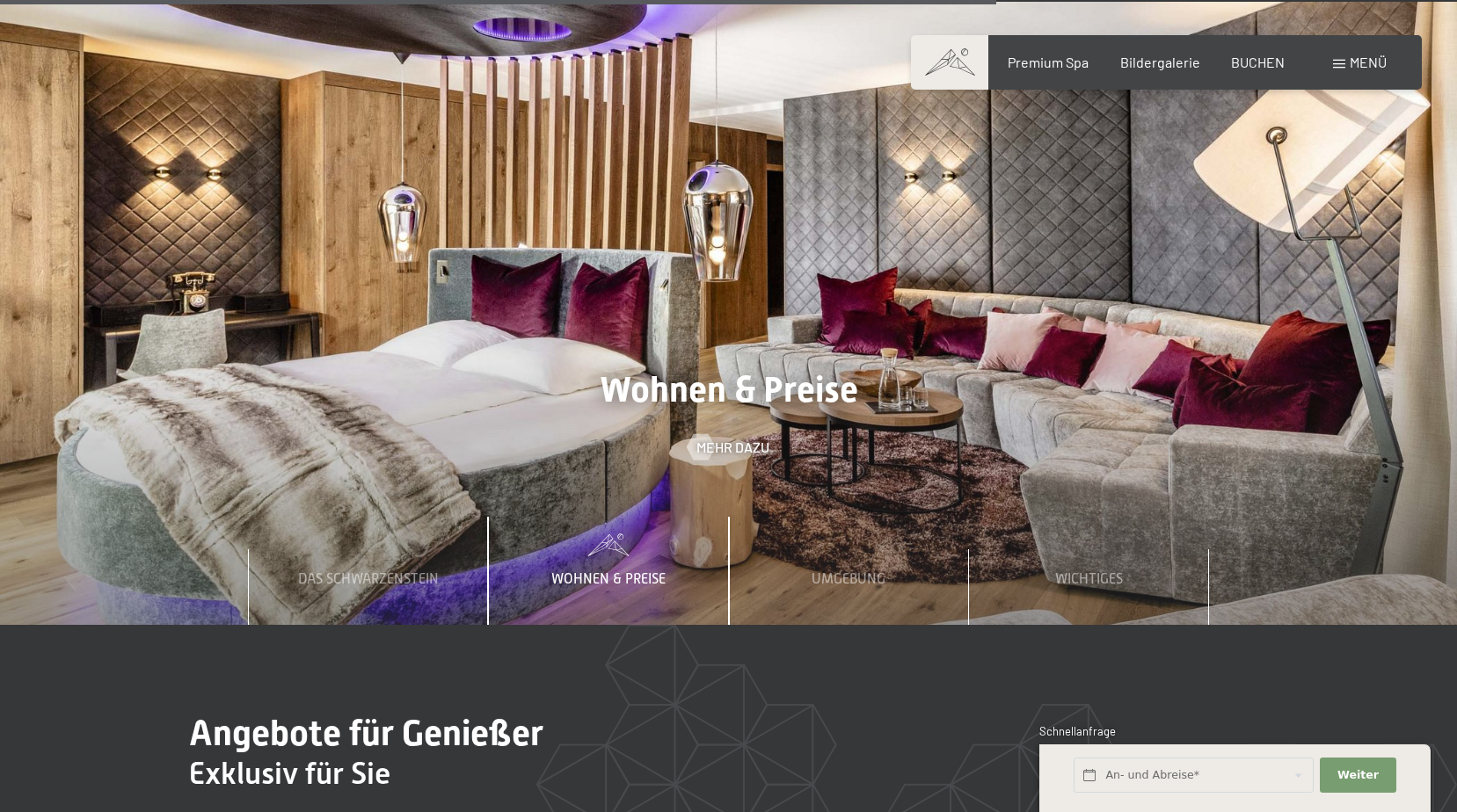
scroll to position [5713, 0]
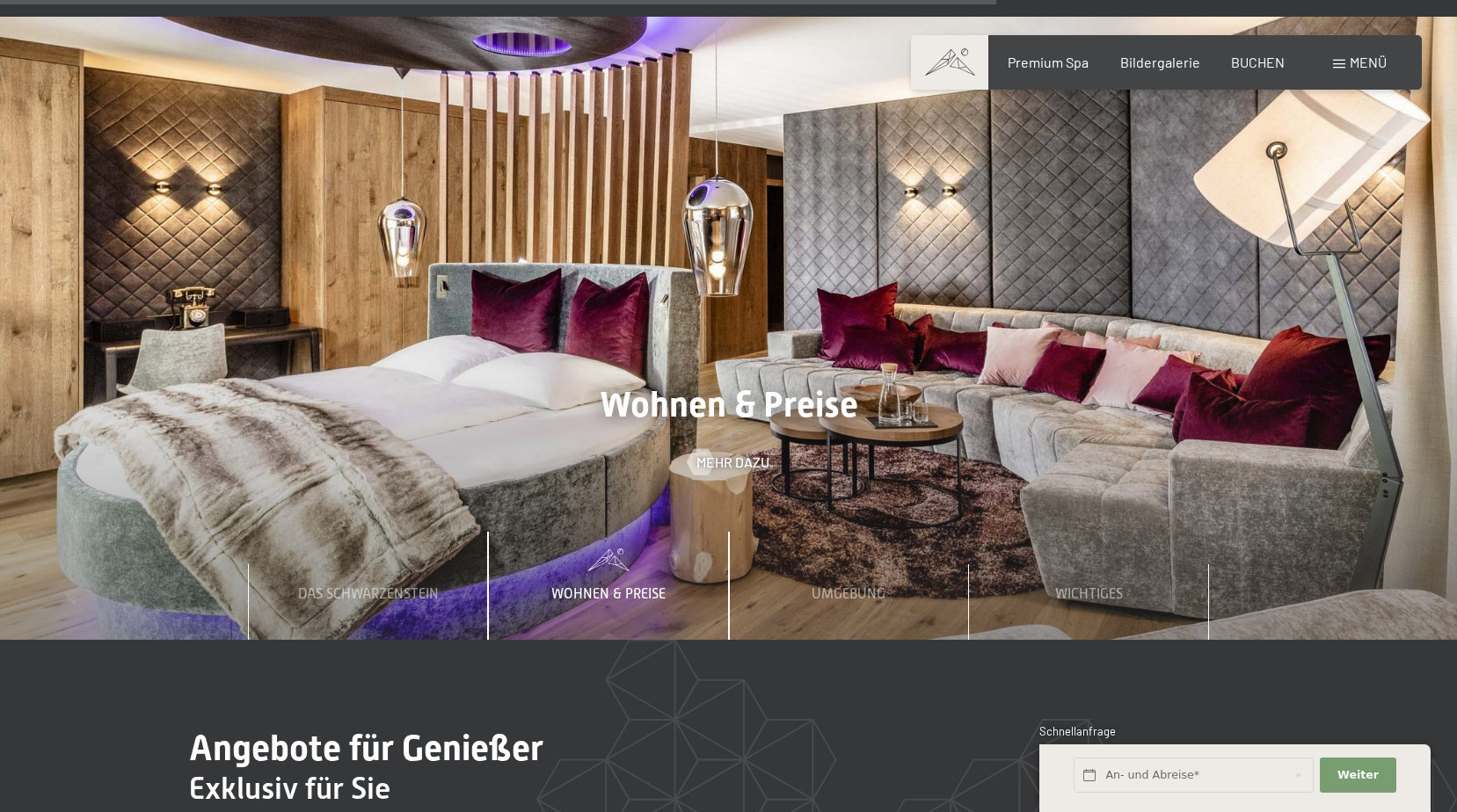
click at [616, 532] on div "Wohnen & Preise" at bounding box center [609, 585] width 141 height 108
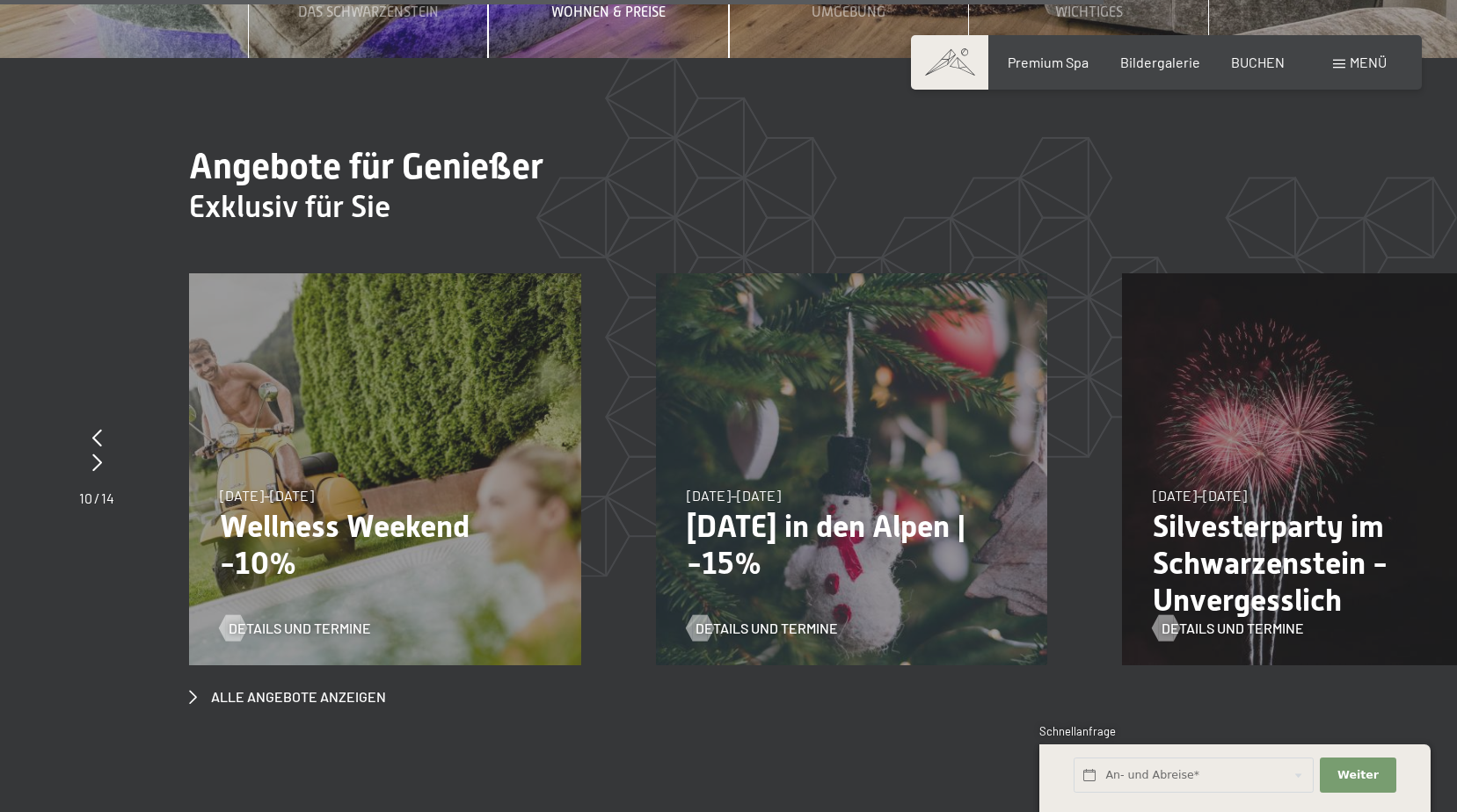
scroll to position [6328, 0]
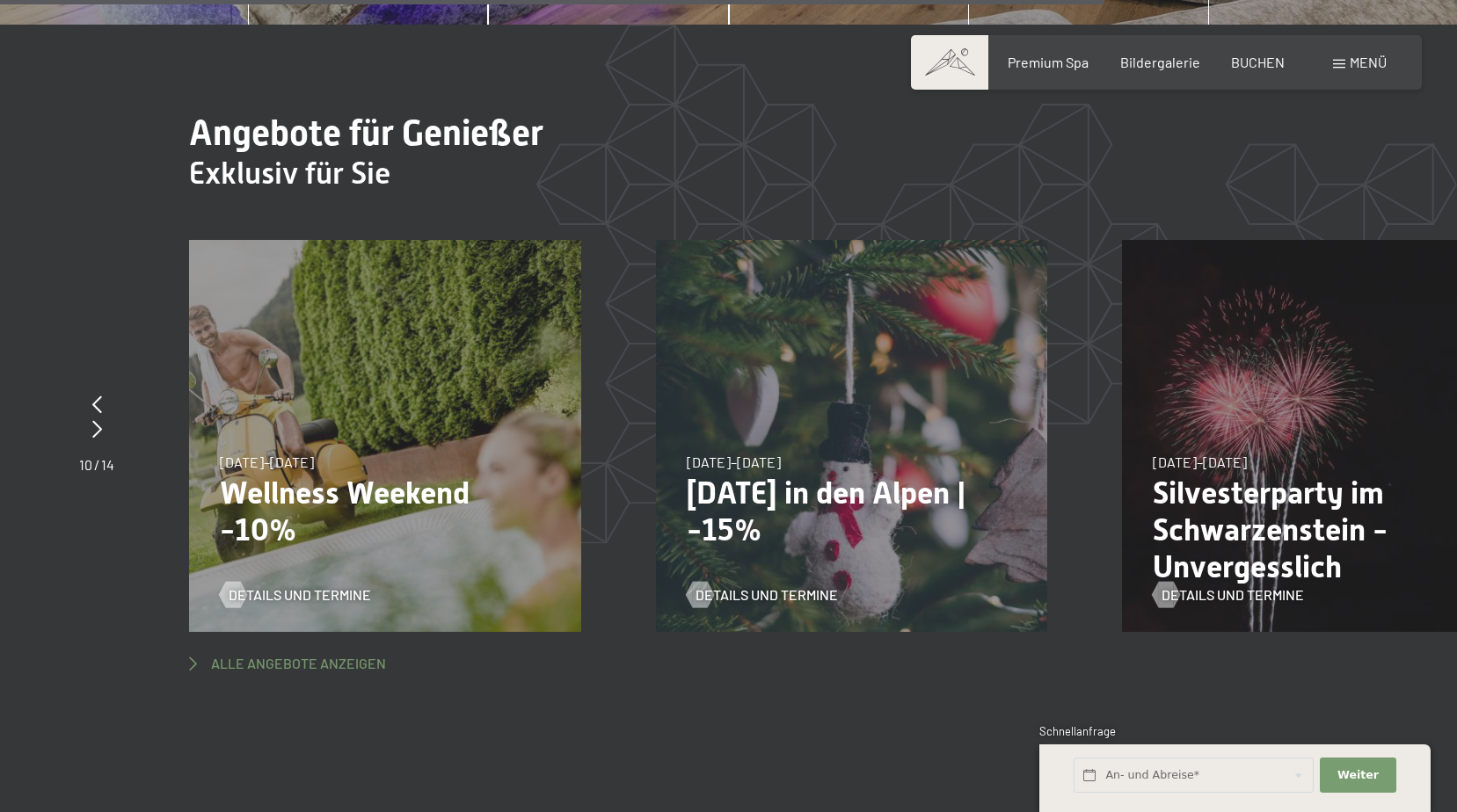
click at [248, 654] on span "Alle Angebote anzeigen" at bounding box center [298, 664] width 175 height 19
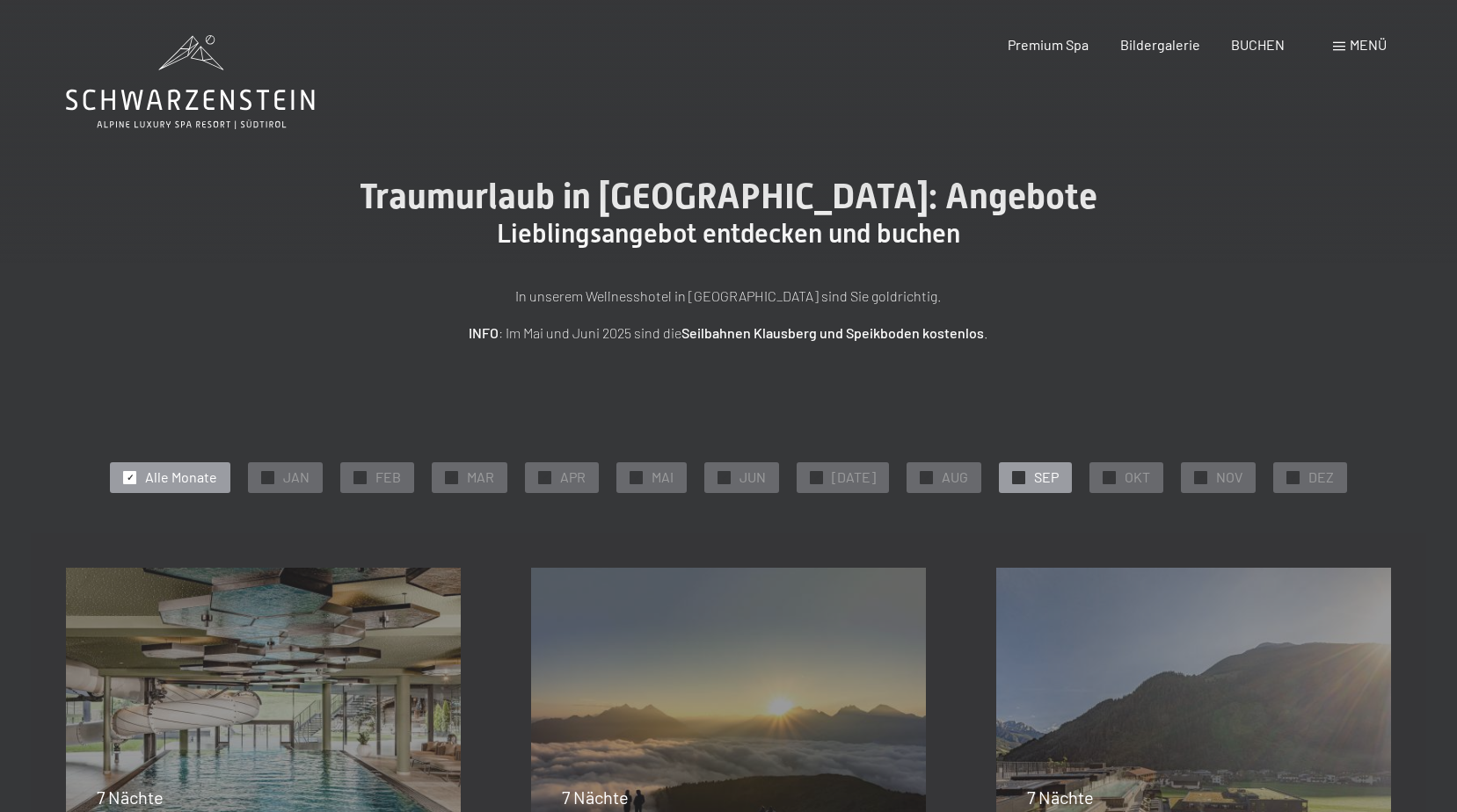
click at [1044, 474] on span "SEP" at bounding box center [1046, 477] width 25 height 19
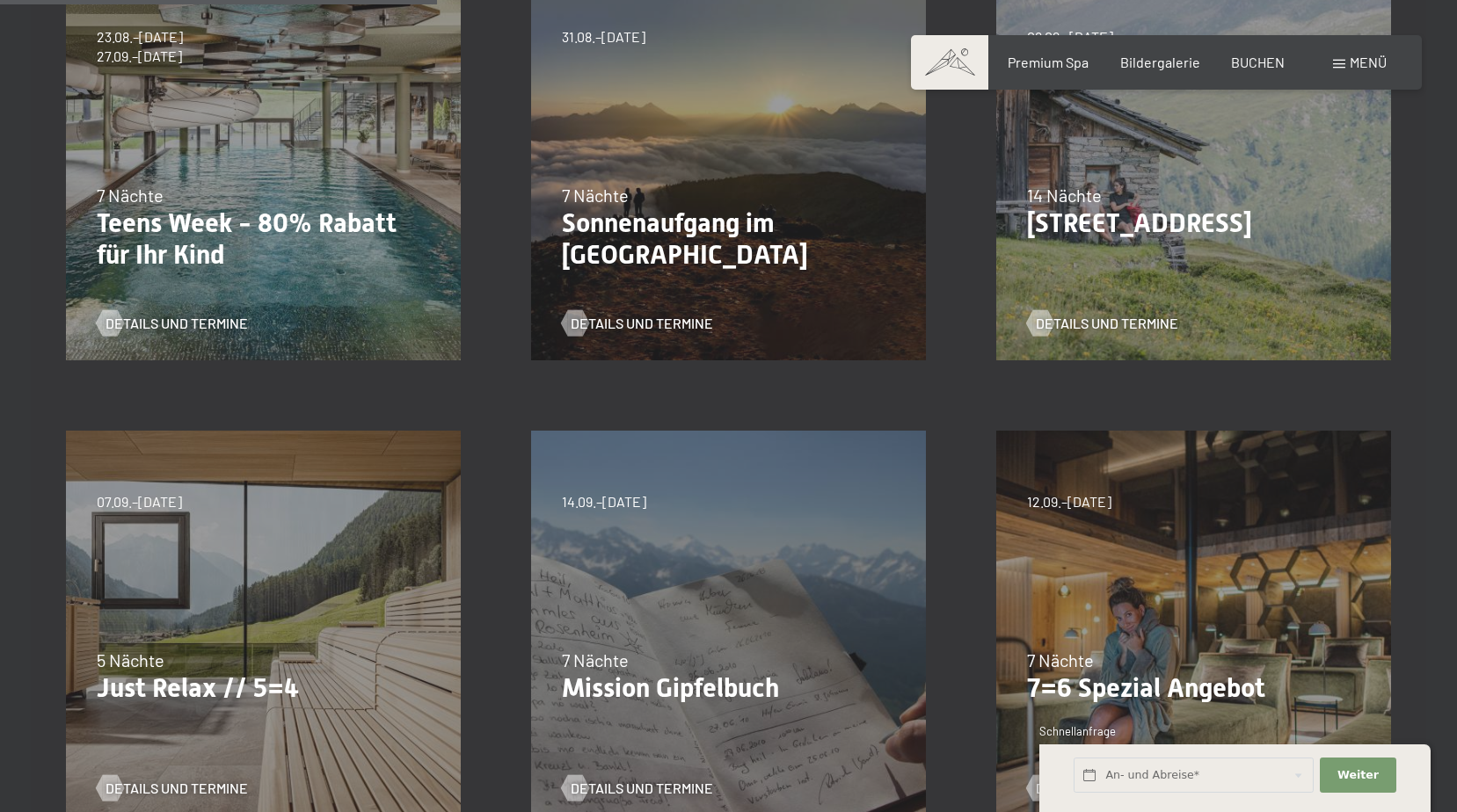
scroll to position [778, 0]
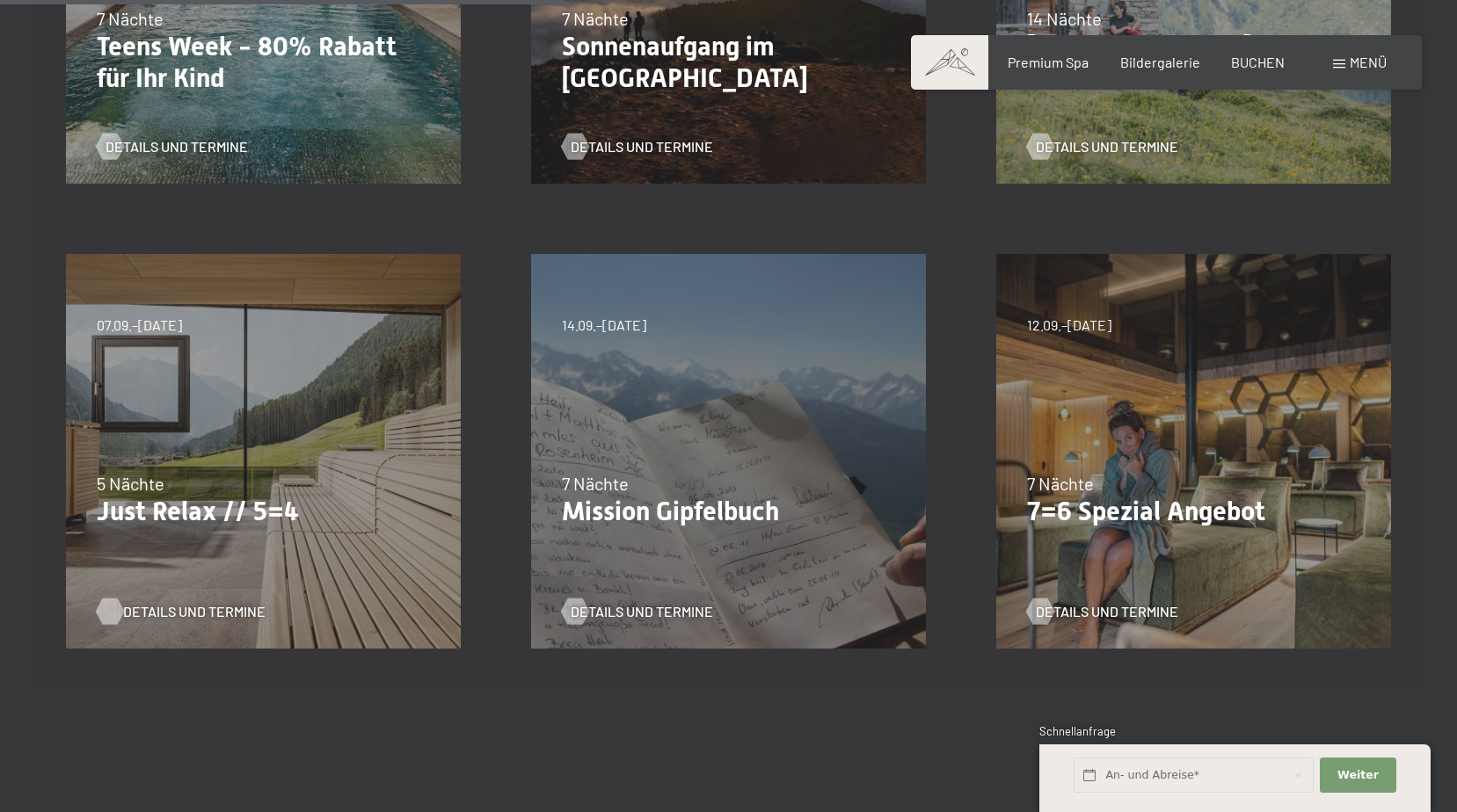
click at [204, 614] on span "Details und Termine" at bounding box center [194, 612] width 142 height 19
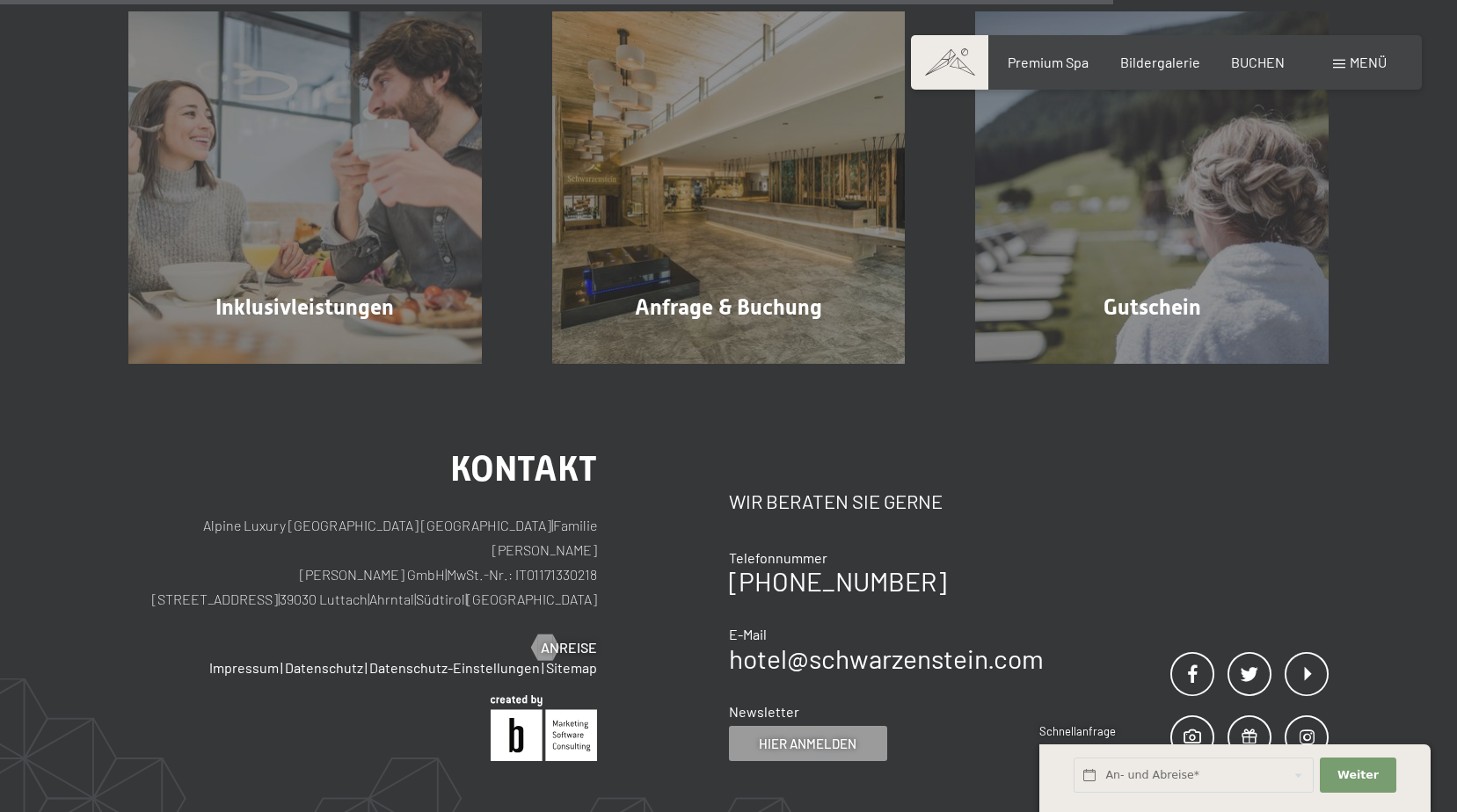
scroll to position [1709, 0]
